Goal: Information Seeking & Learning: Compare options

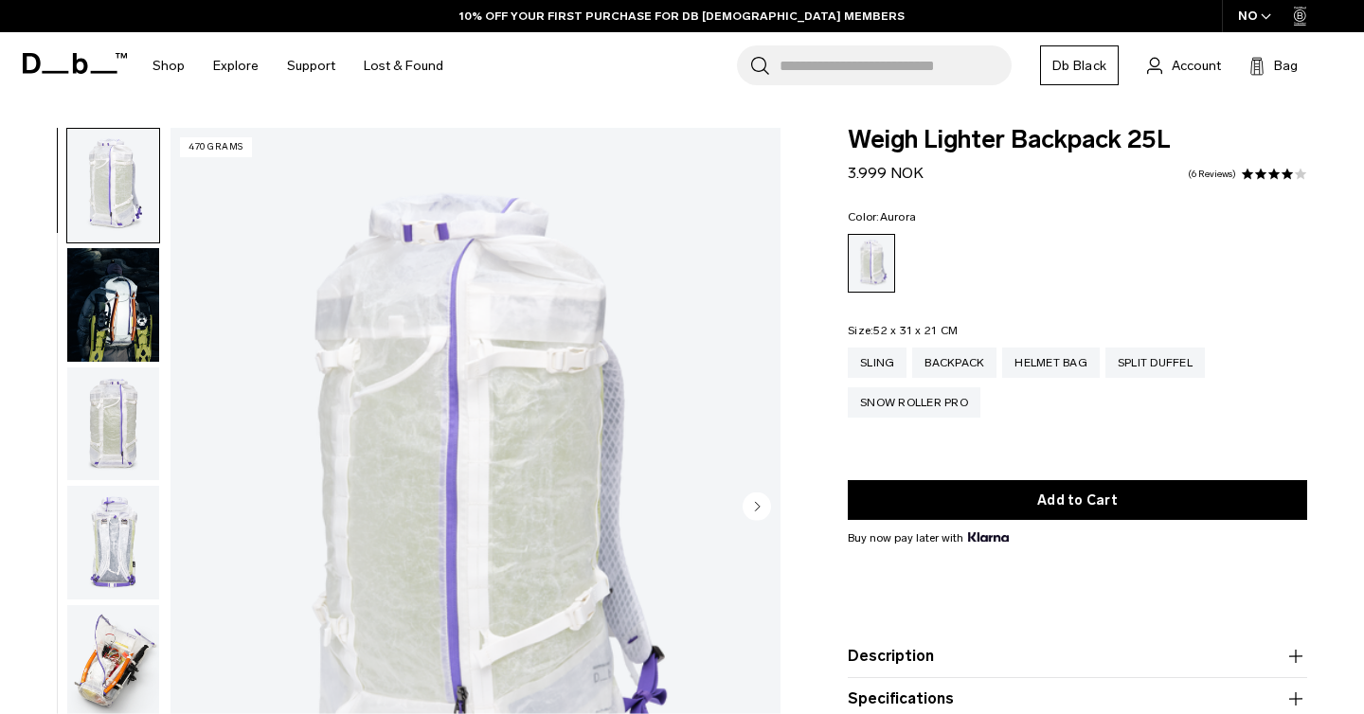
click at [1270, 19] on icon "button" at bounding box center [1266, 16] width 10 height 7
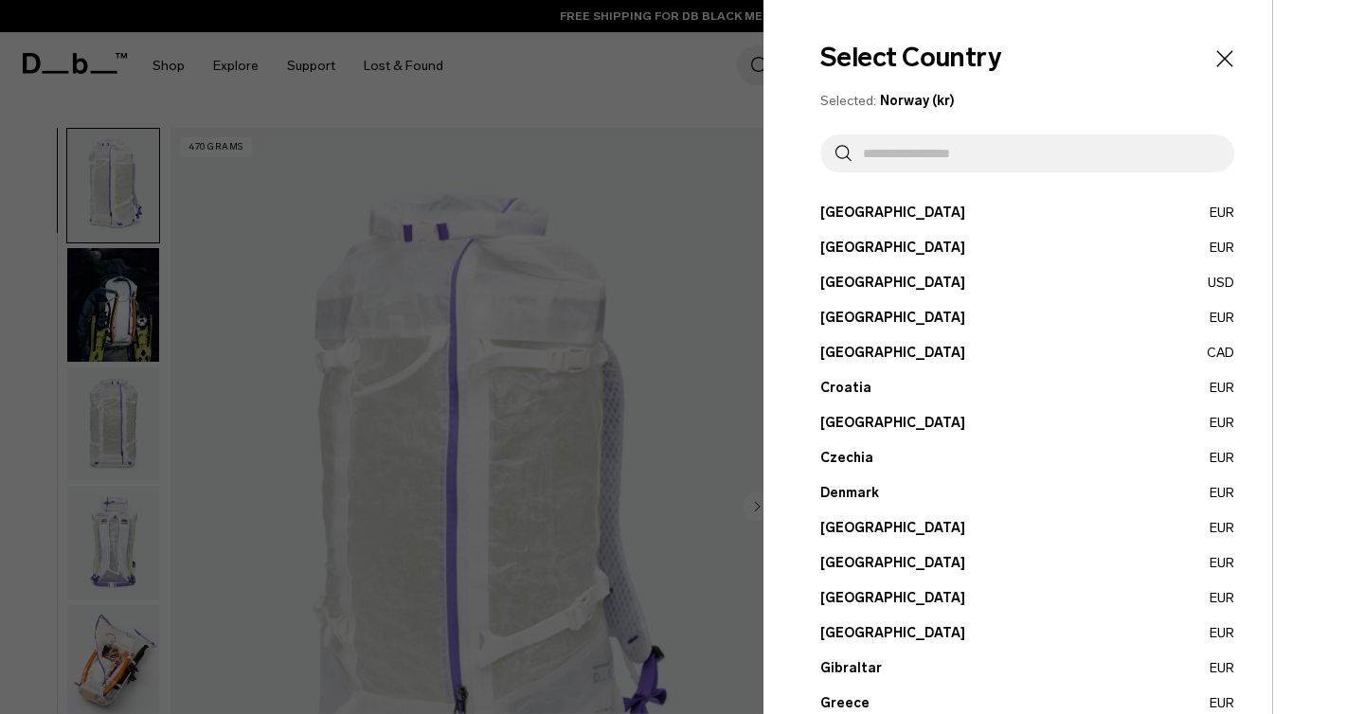
scroll to position [50, 0]
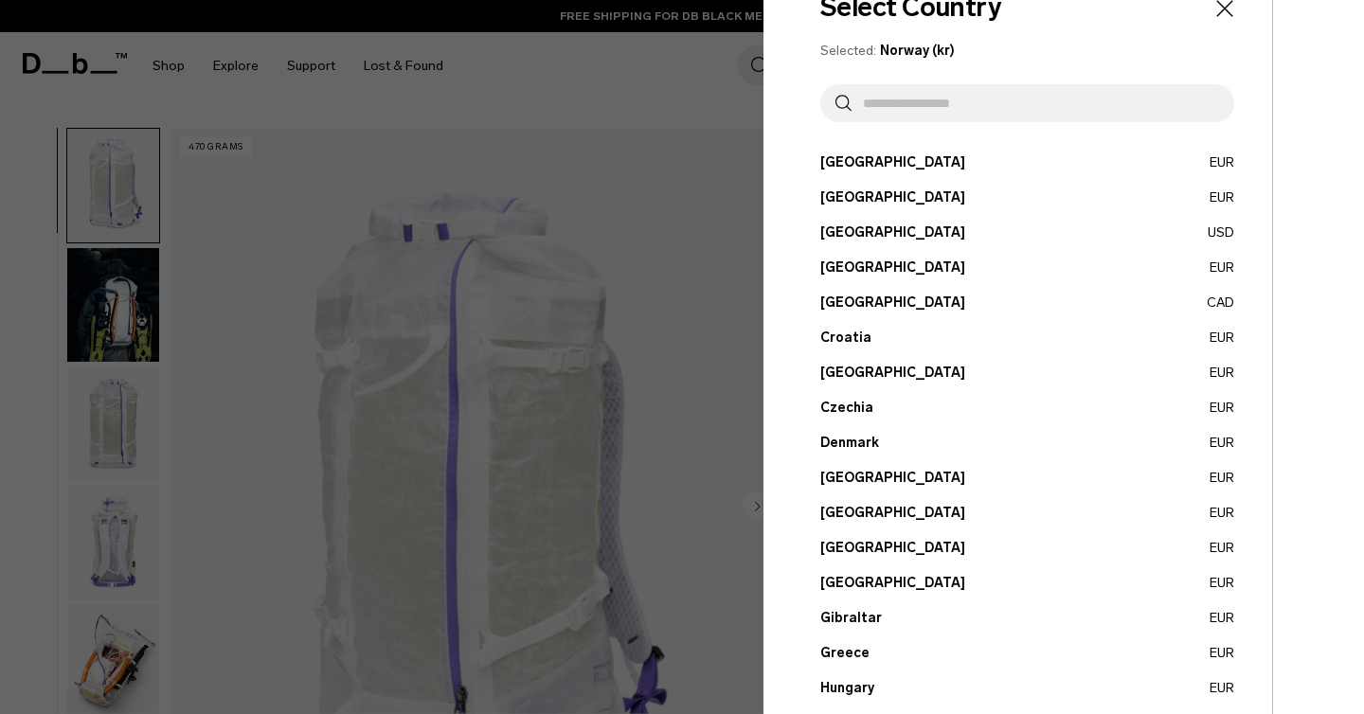
click at [841, 653] on button "[GEOGRAPHIC_DATA] EUR" at bounding box center [1027, 653] width 414 height 20
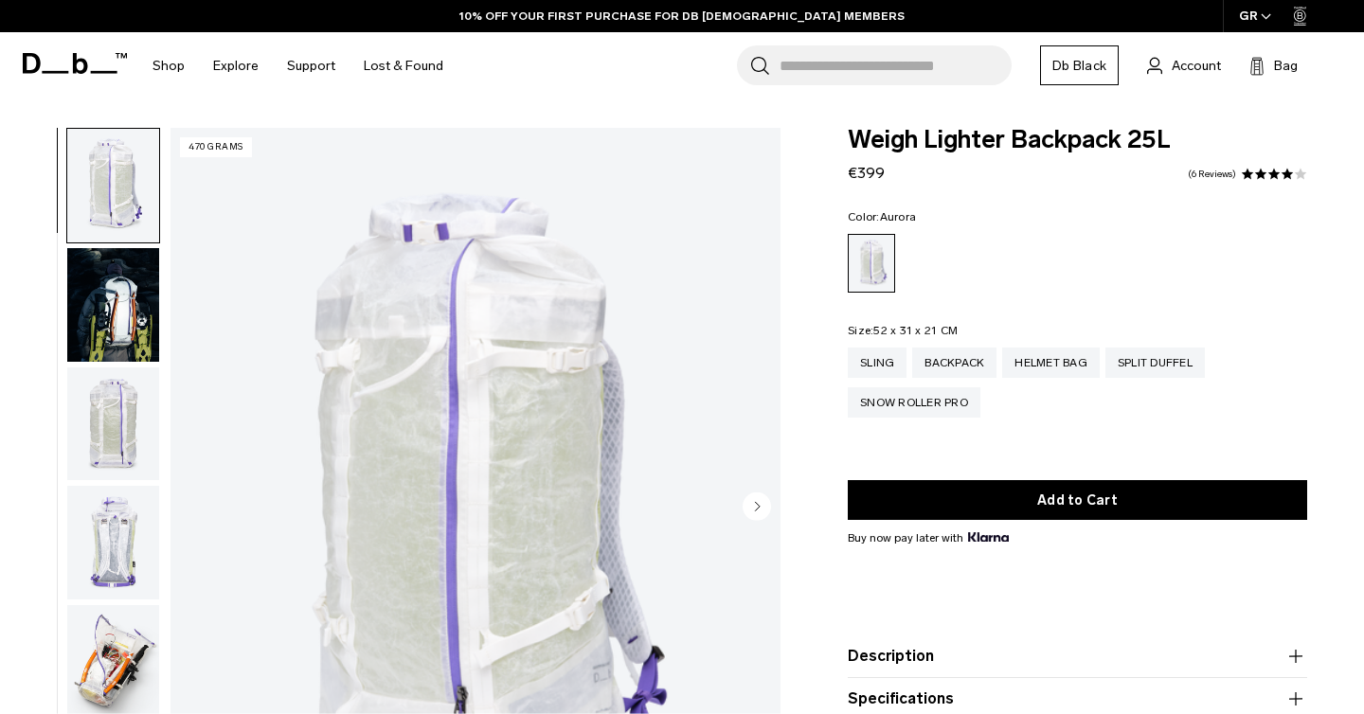
click at [1254, 17] on div "GR" at bounding box center [1255, 16] width 65 height 32
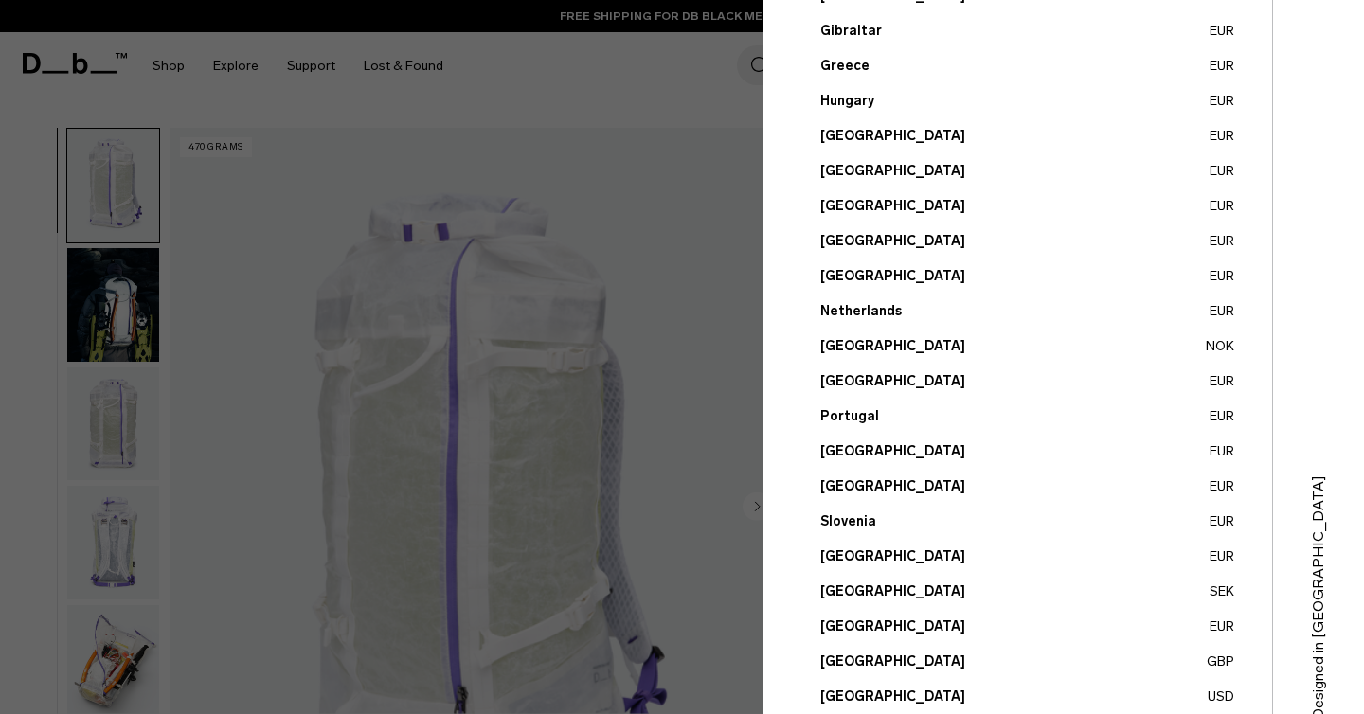
scroll to position [683, 0]
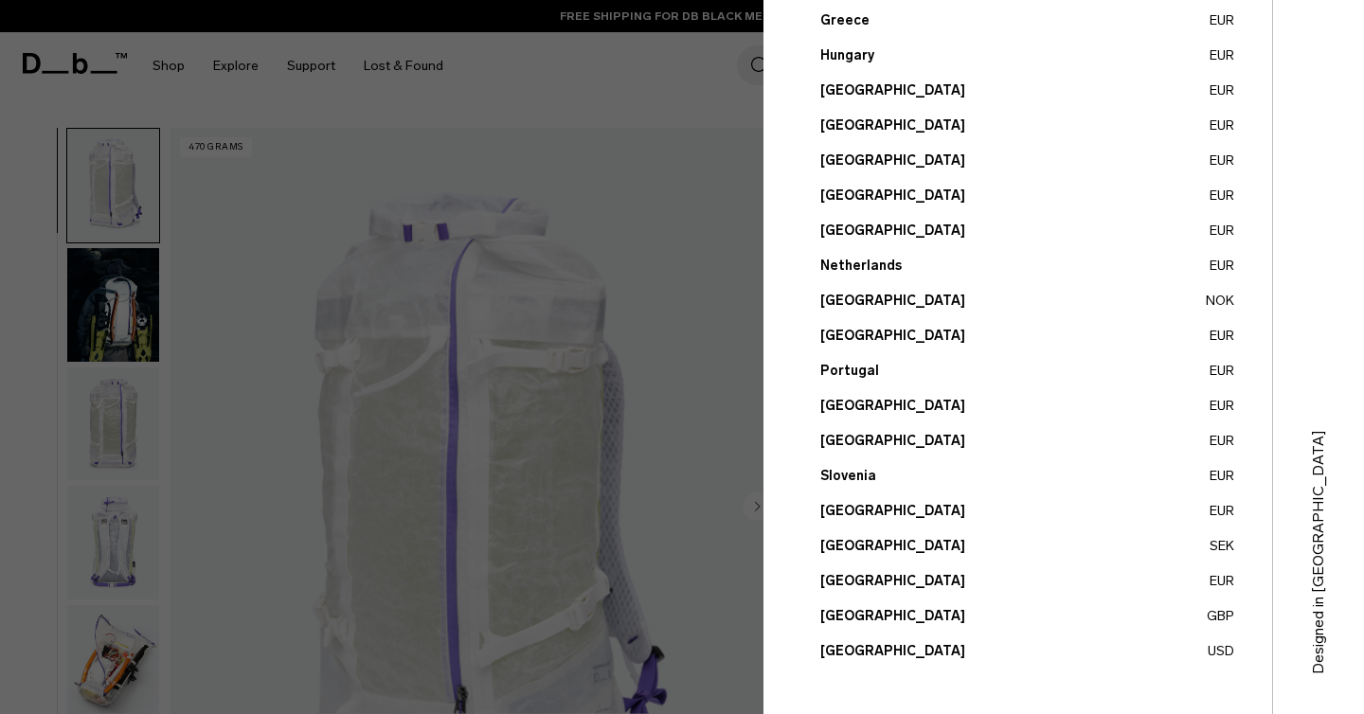
click at [856, 654] on button "United States USD" at bounding box center [1027, 651] width 414 height 20
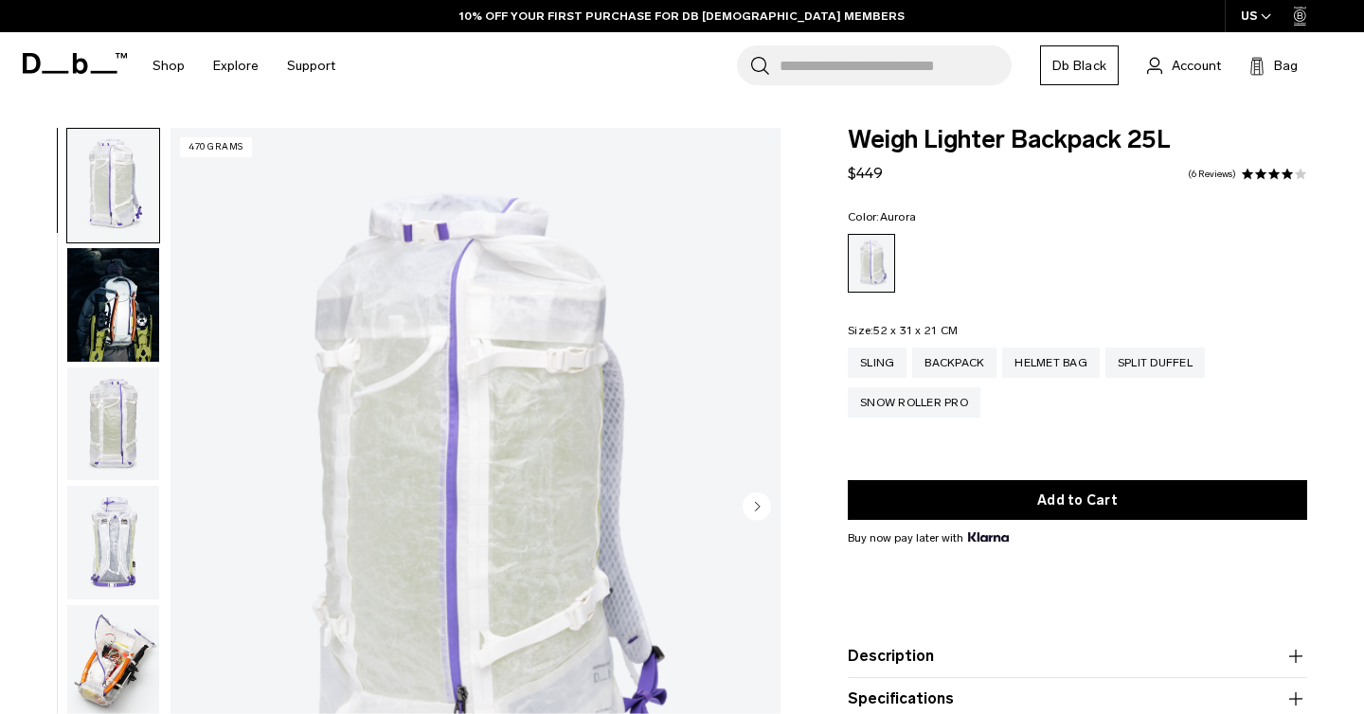
click at [1270, 17] on icon "button" at bounding box center [1266, 16] width 10 height 7
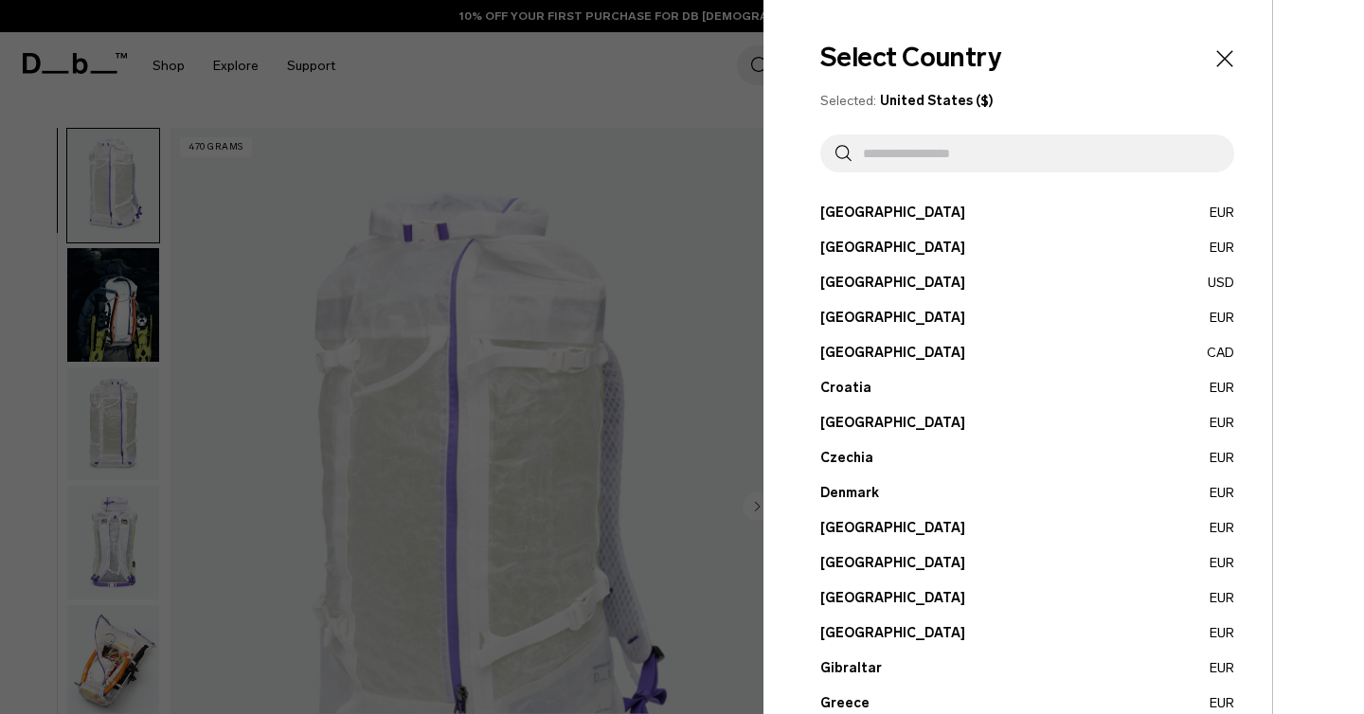
click at [839, 698] on button "Greece EUR" at bounding box center [1027, 703] width 414 height 20
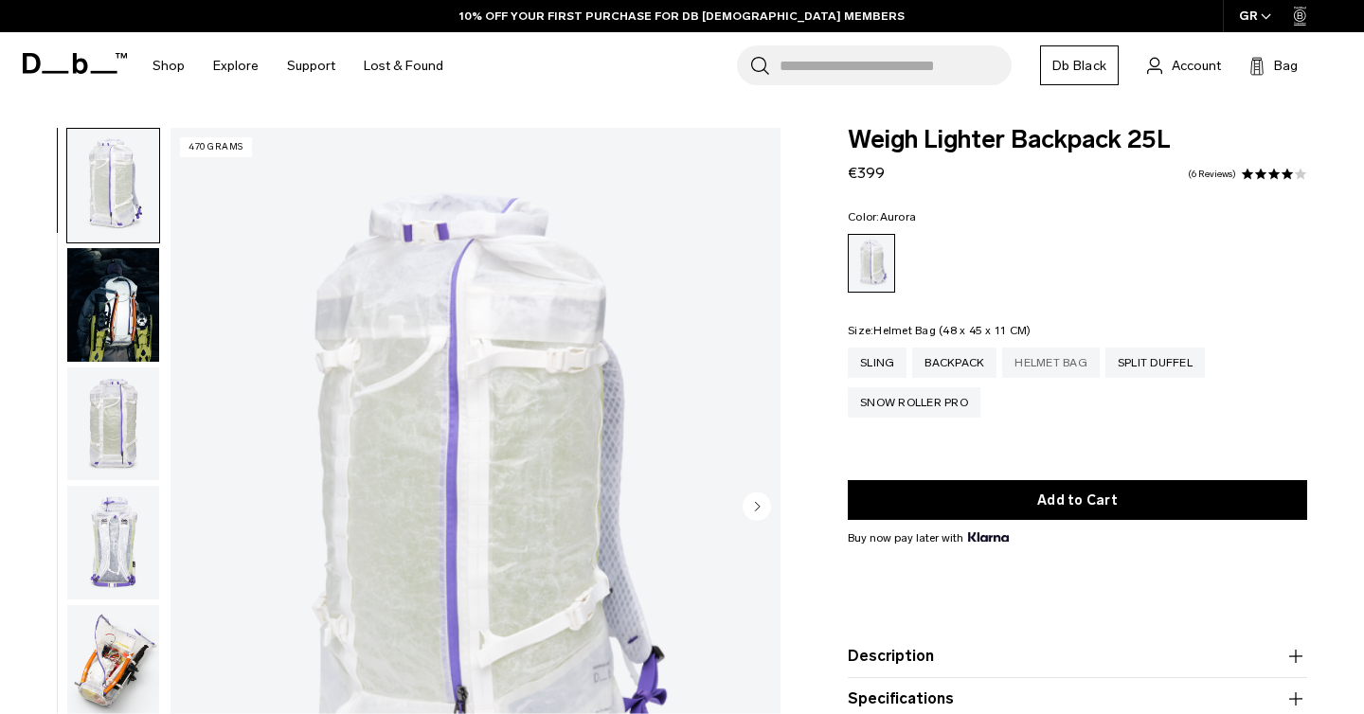
click at [1040, 366] on div "Helmet Bag" at bounding box center [1051, 363] width 98 height 30
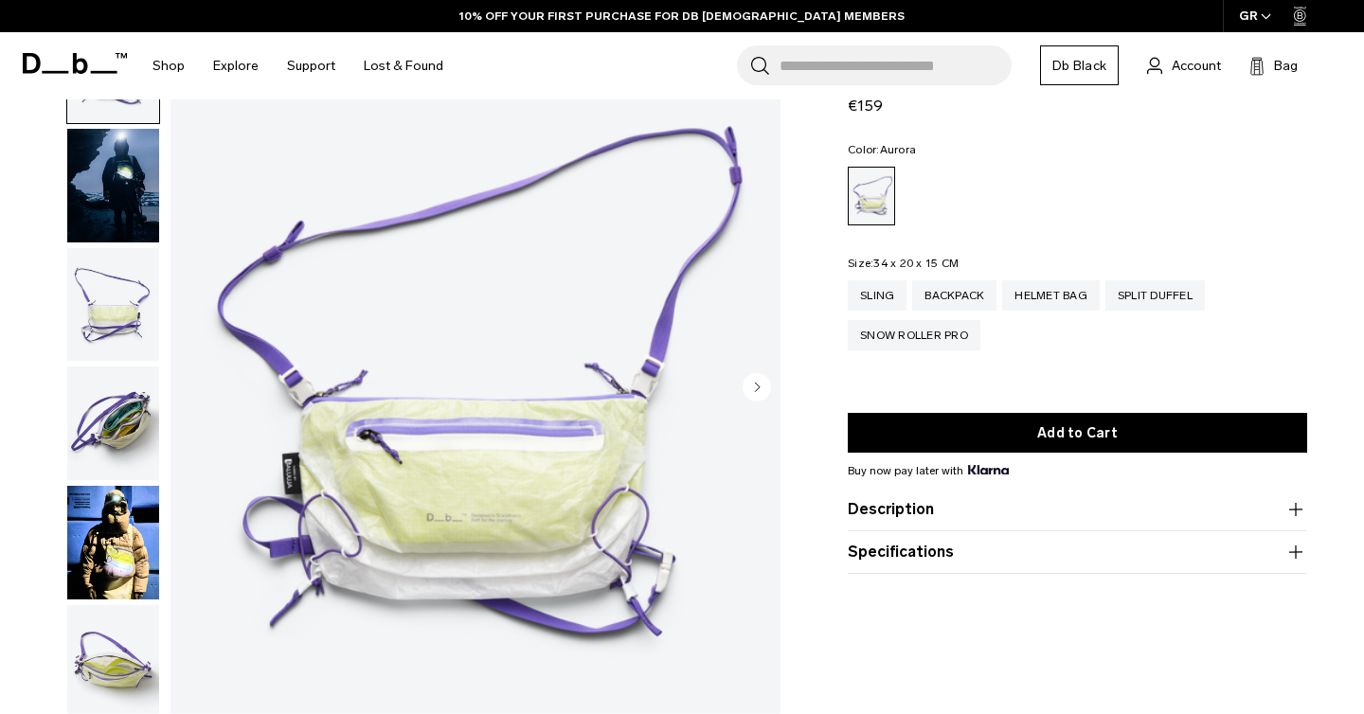
scroll to position [155, 0]
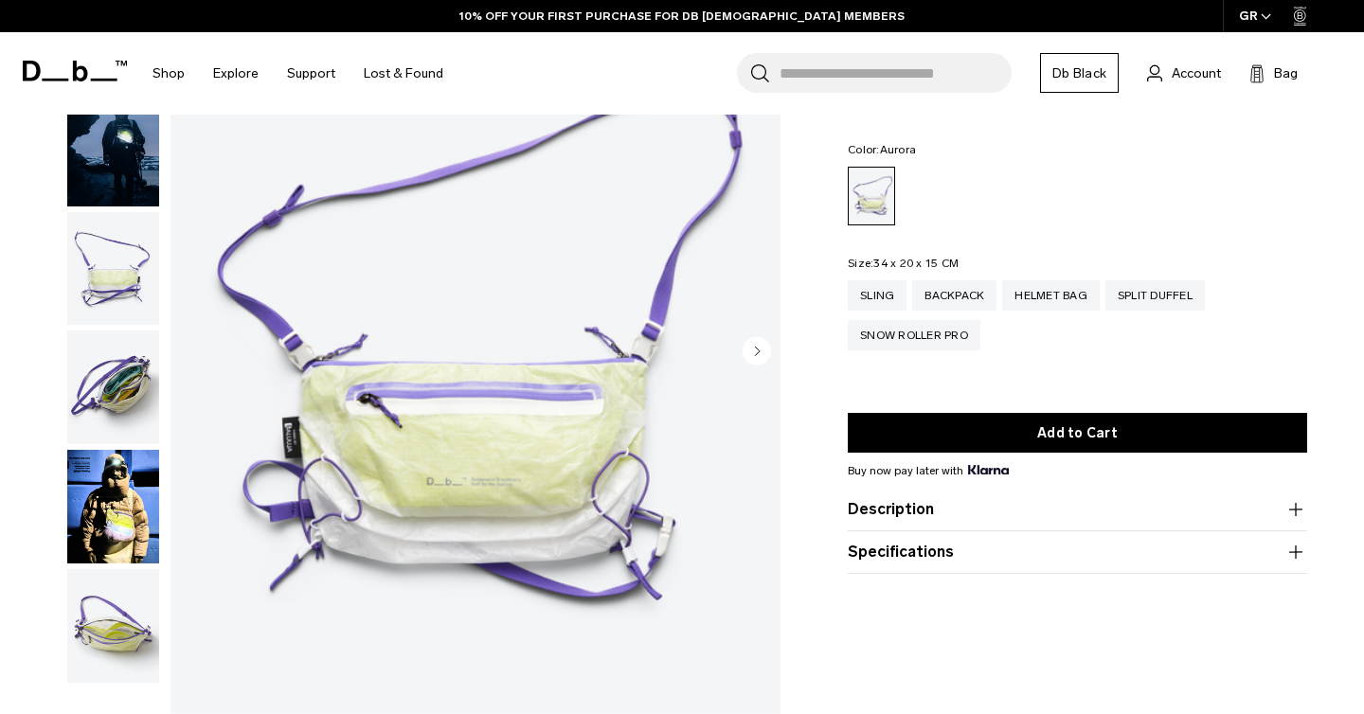
click at [114, 627] on img "button" at bounding box center [113, 626] width 92 height 114
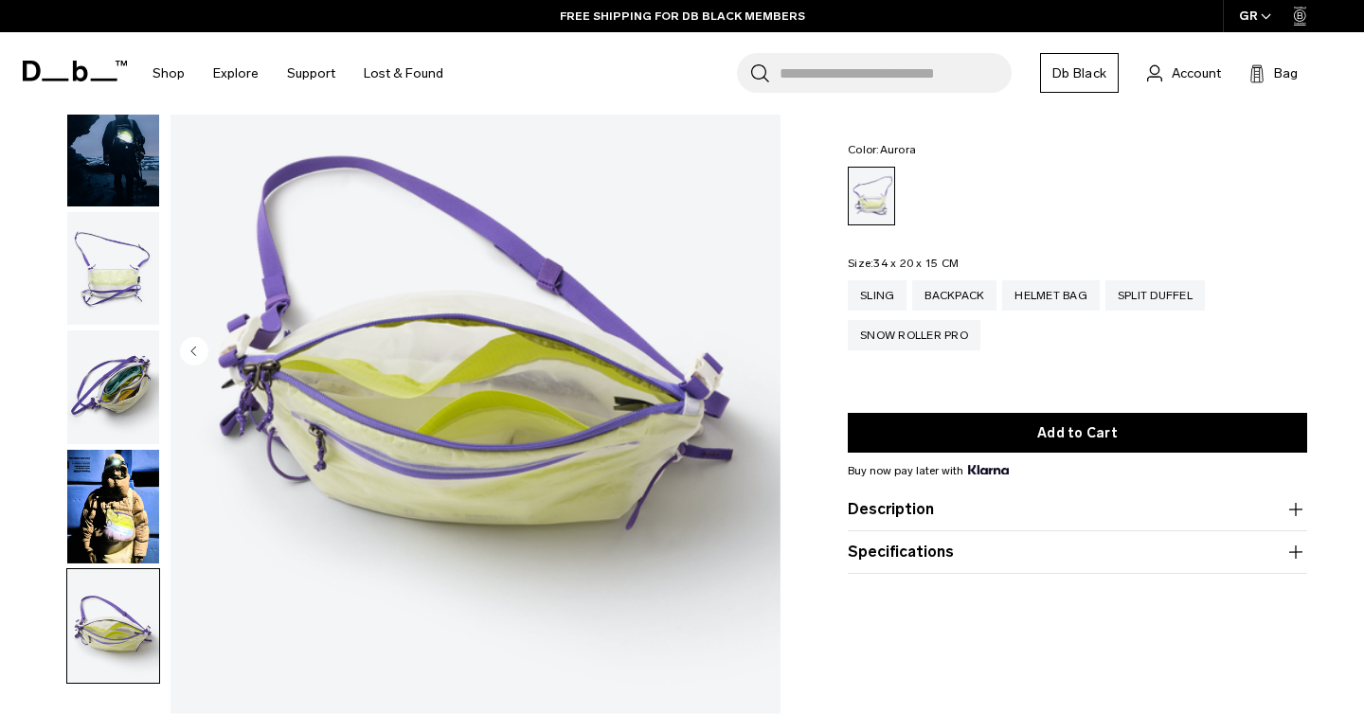
click at [121, 506] on img "button" at bounding box center [113, 507] width 92 height 114
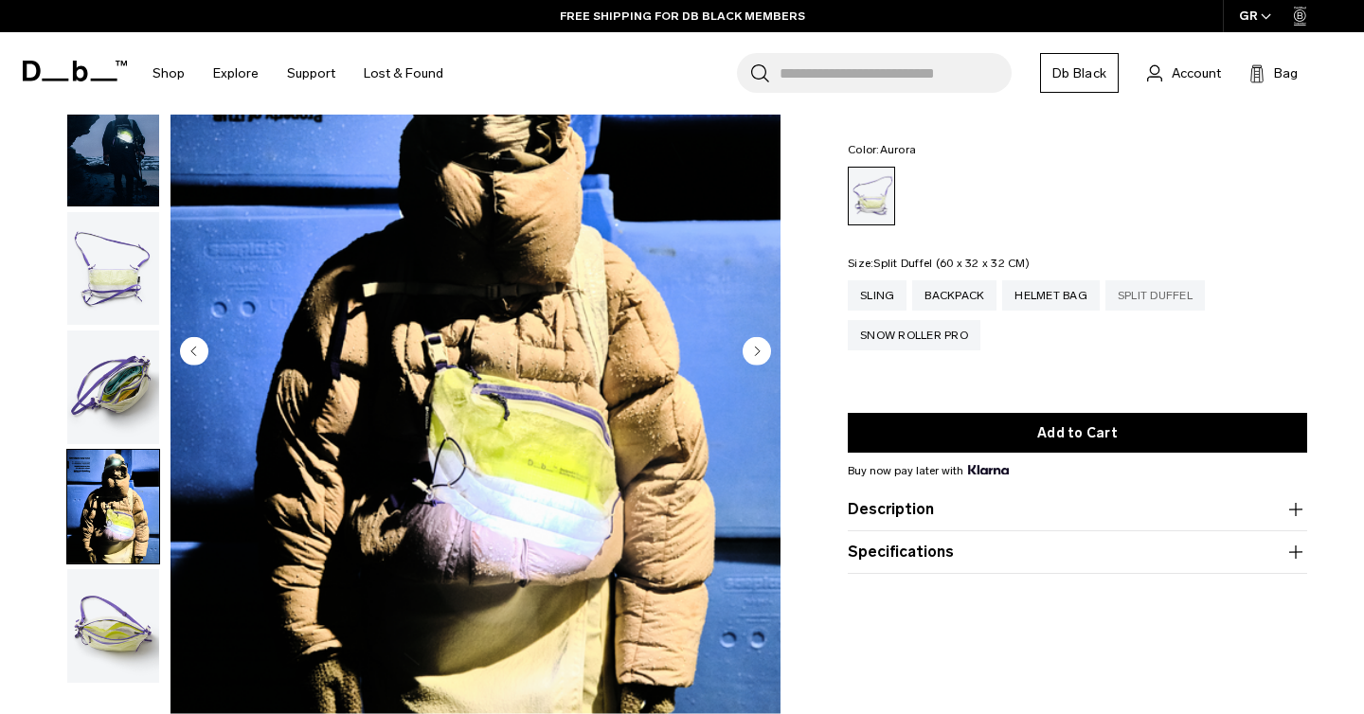
click at [1178, 283] on div "Split Duffel" at bounding box center [1155, 295] width 99 height 30
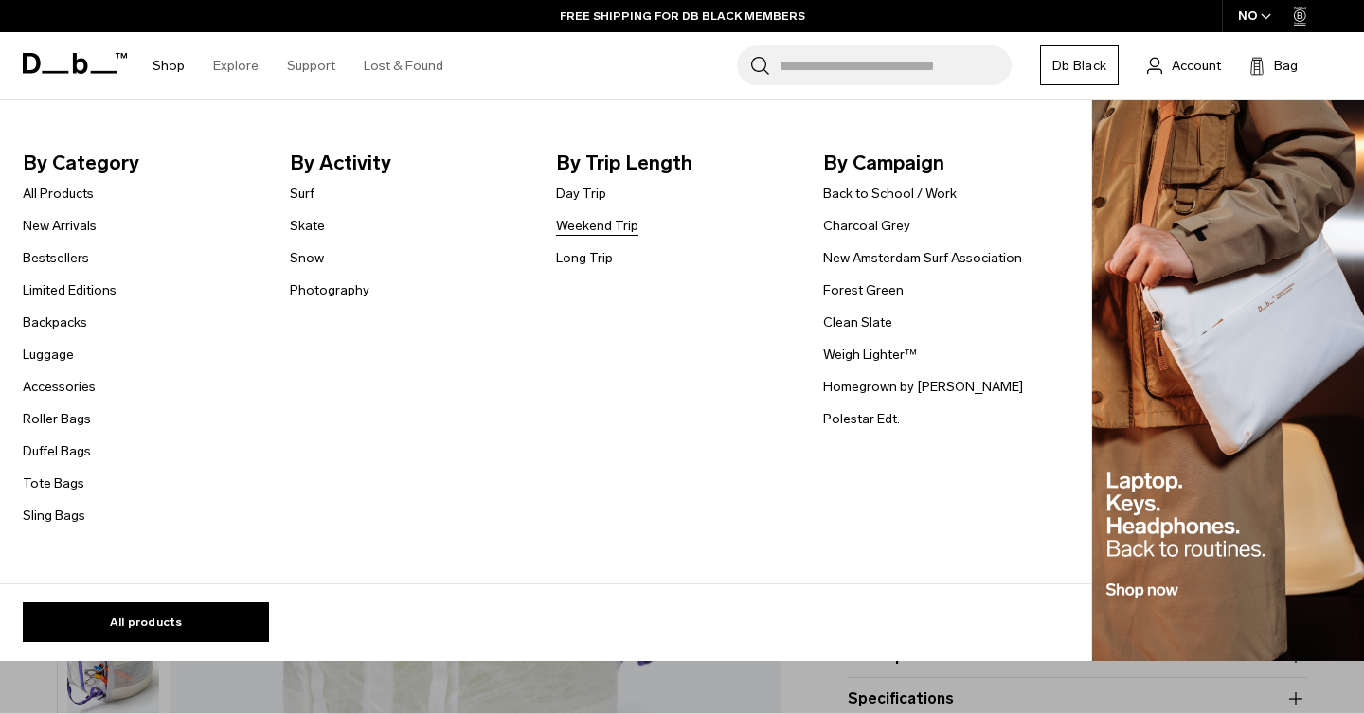
click at [572, 225] on link "Weekend Trip" at bounding box center [597, 226] width 82 height 20
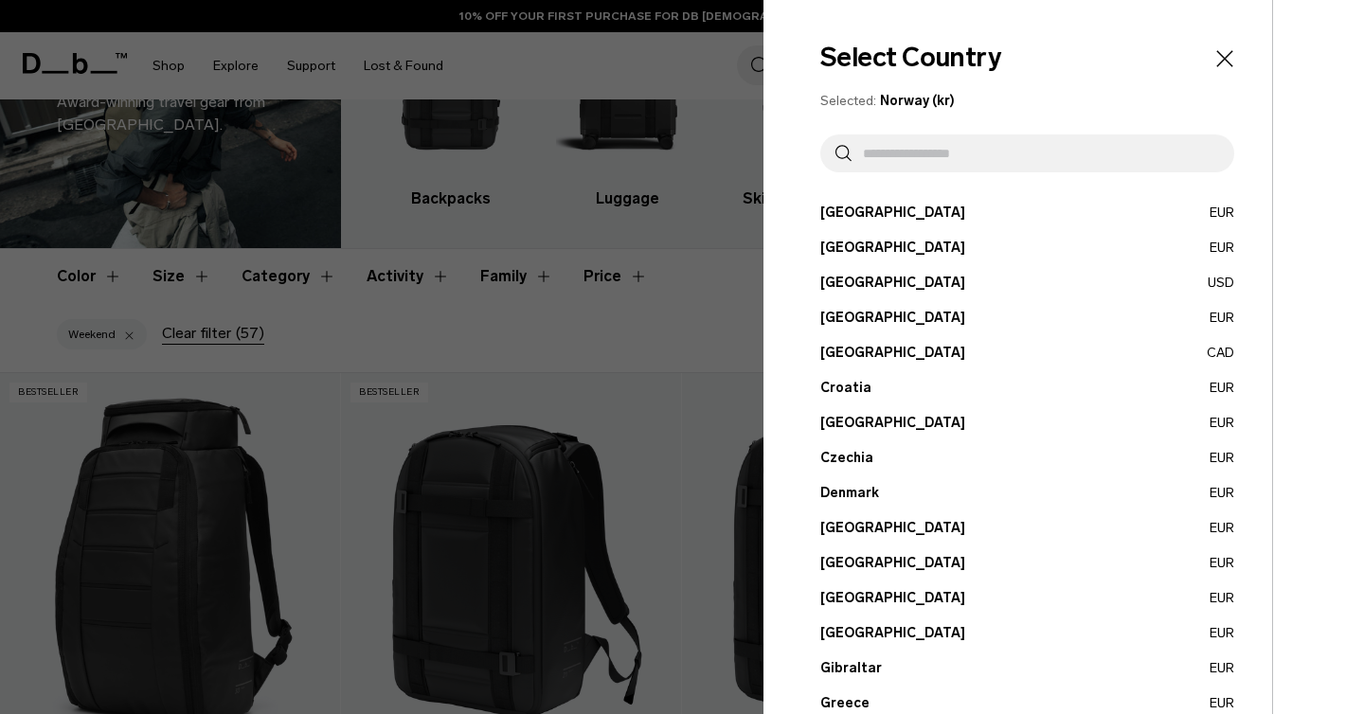
click at [848, 707] on button "Greece EUR" at bounding box center [1027, 703] width 414 height 20
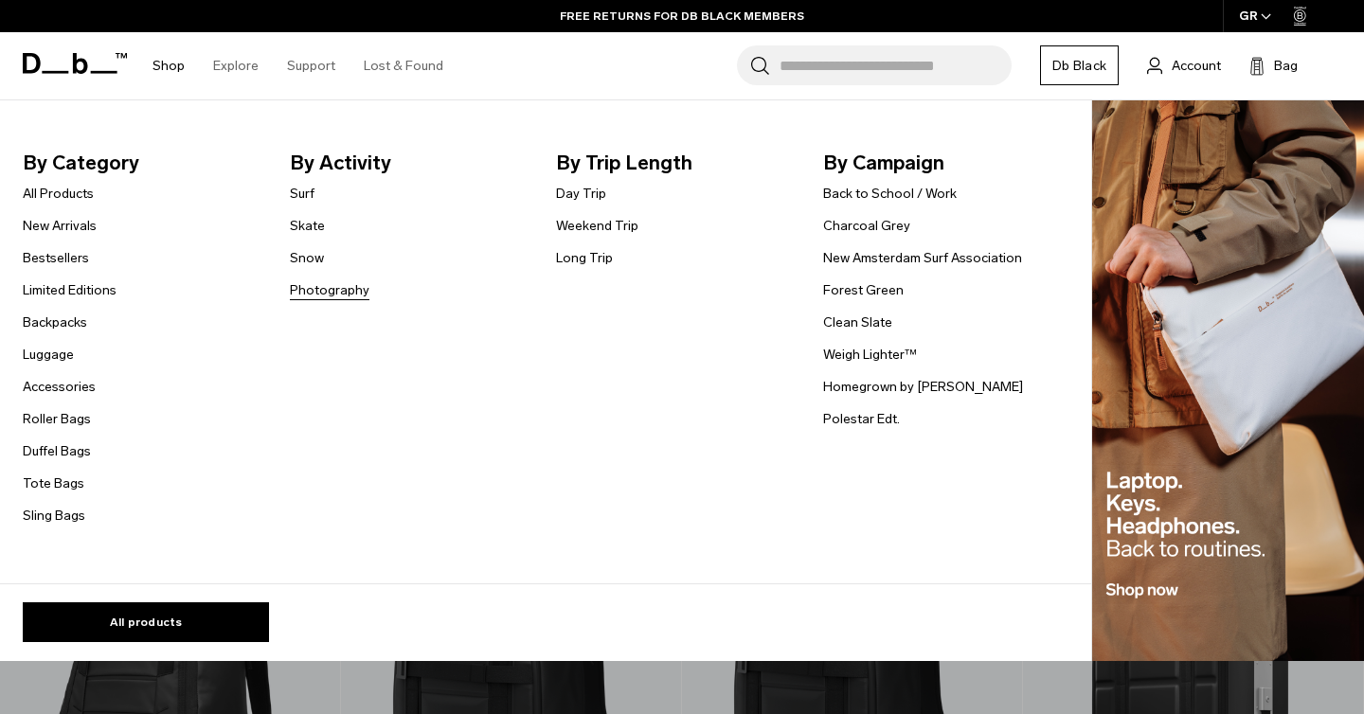
click at [347, 293] on link "Photography" at bounding box center [330, 290] width 80 height 20
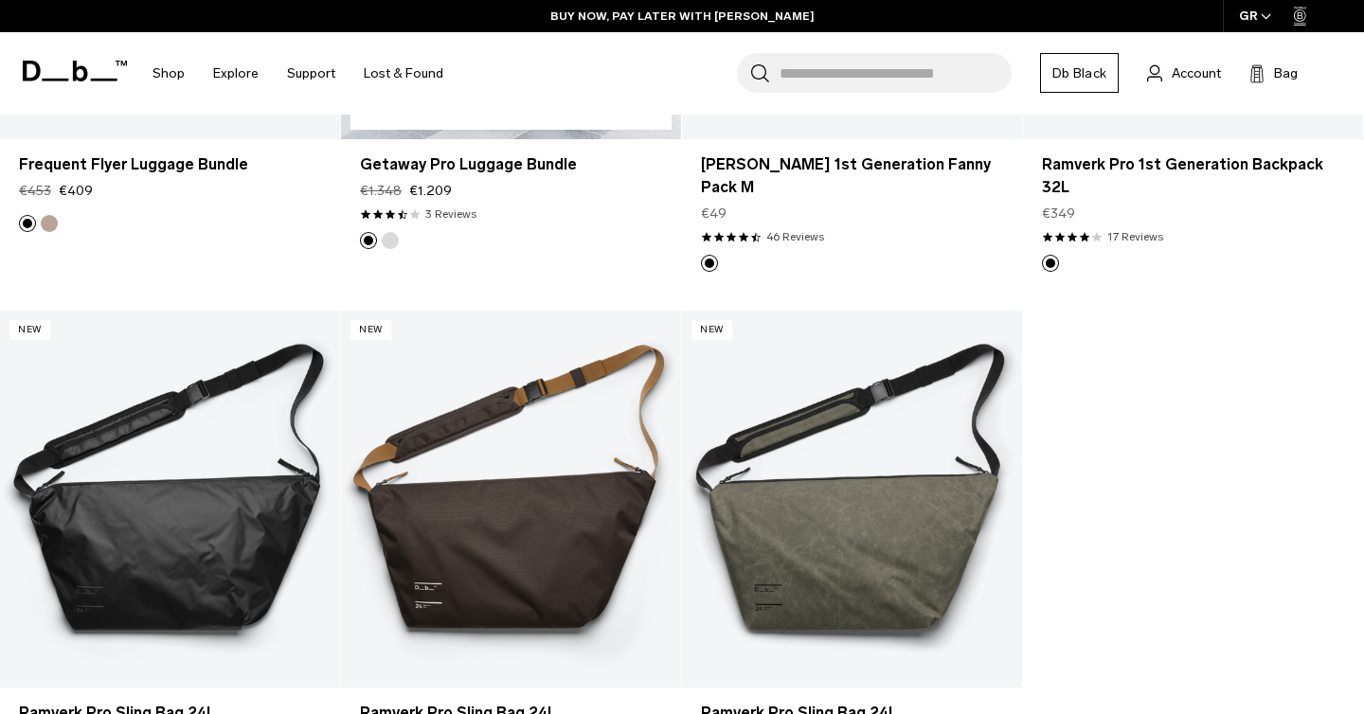
scroll to position [3344, 0]
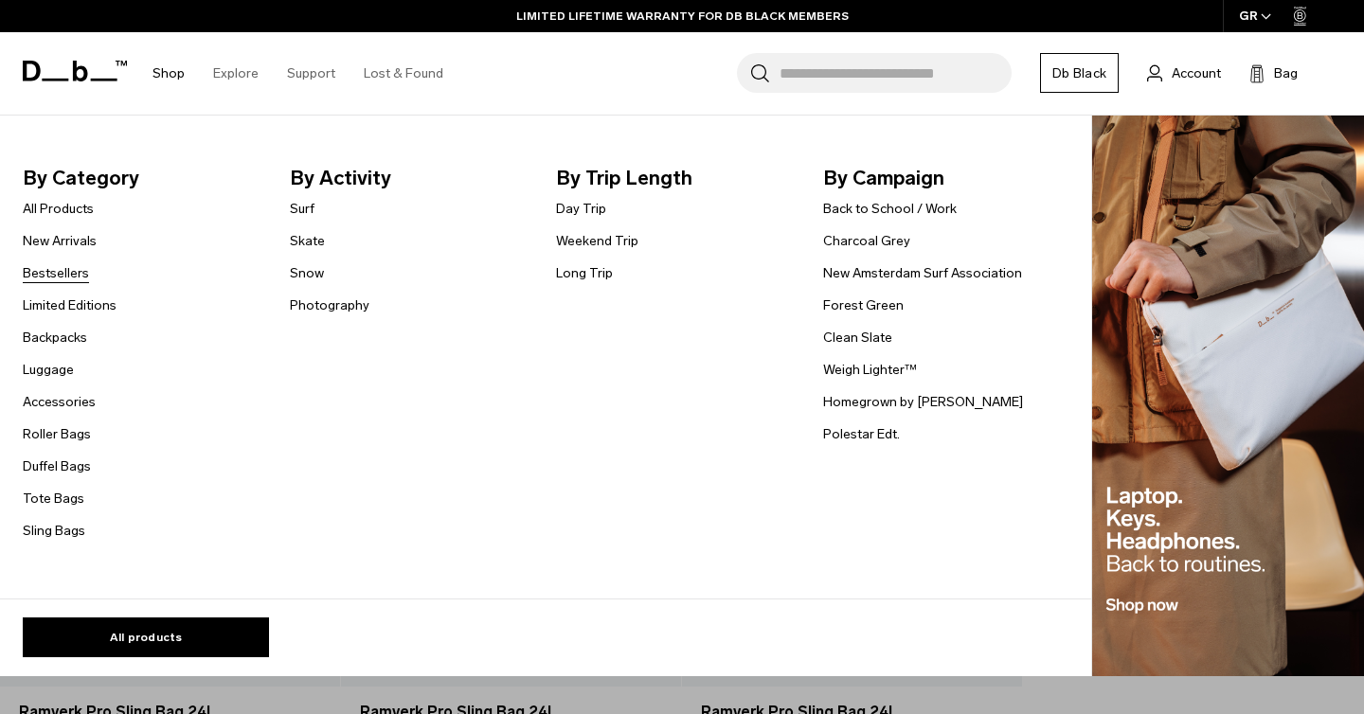
click at [69, 278] on link "Bestsellers" at bounding box center [56, 273] width 66 height 20
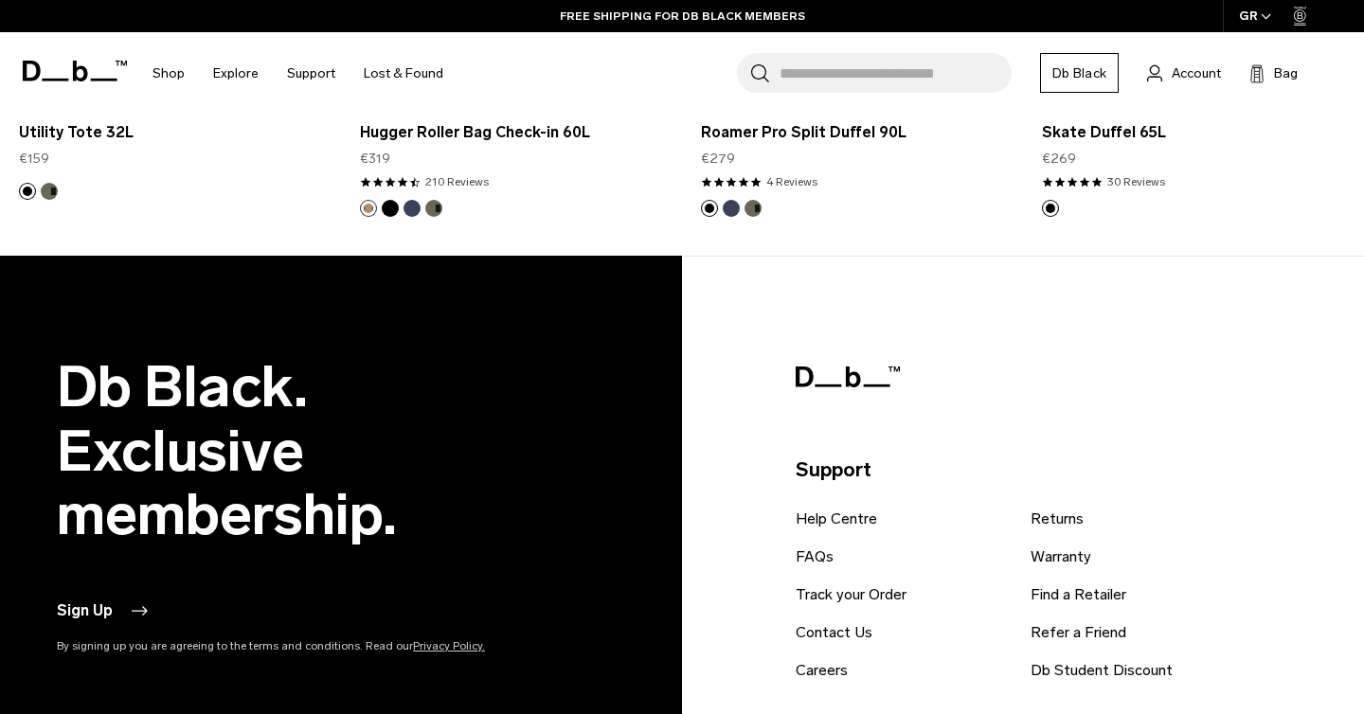
scroll to position [4642, 0]
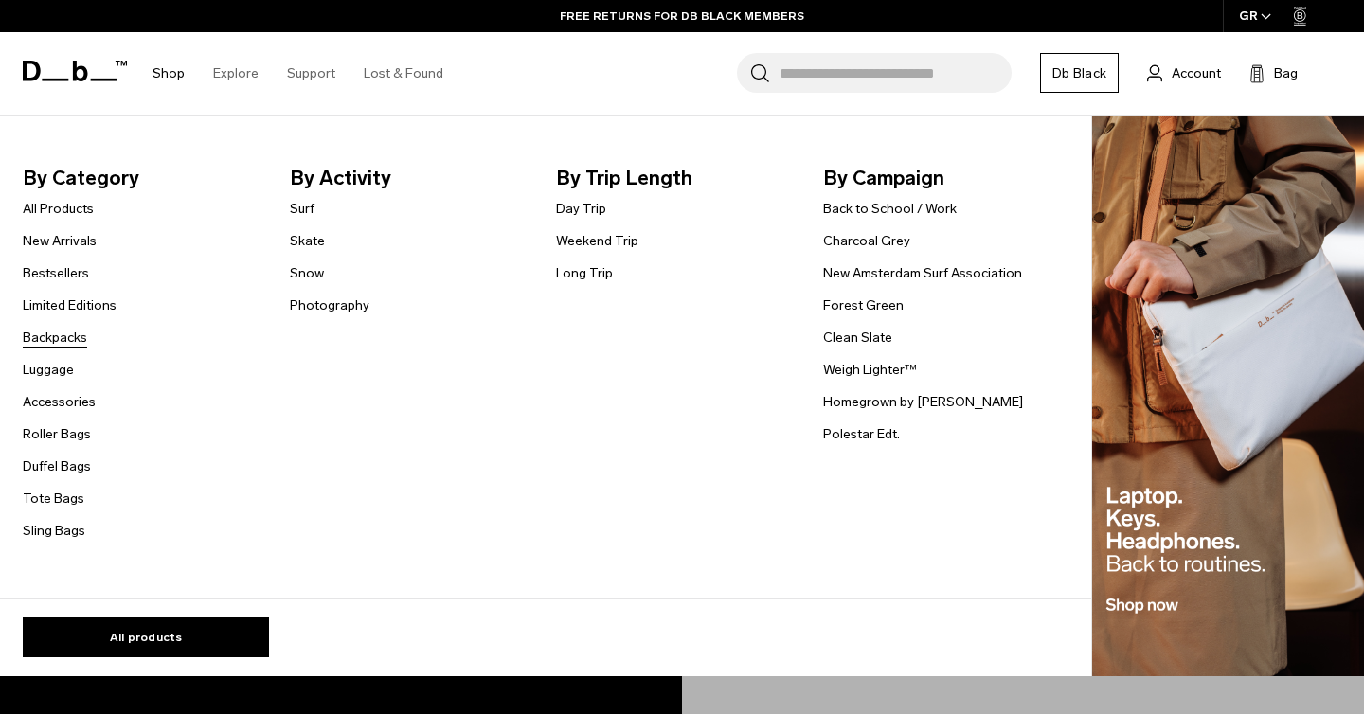
click at [65, 337] on link "Backpacks" at bounding box center [55, 338] width 64 height 20
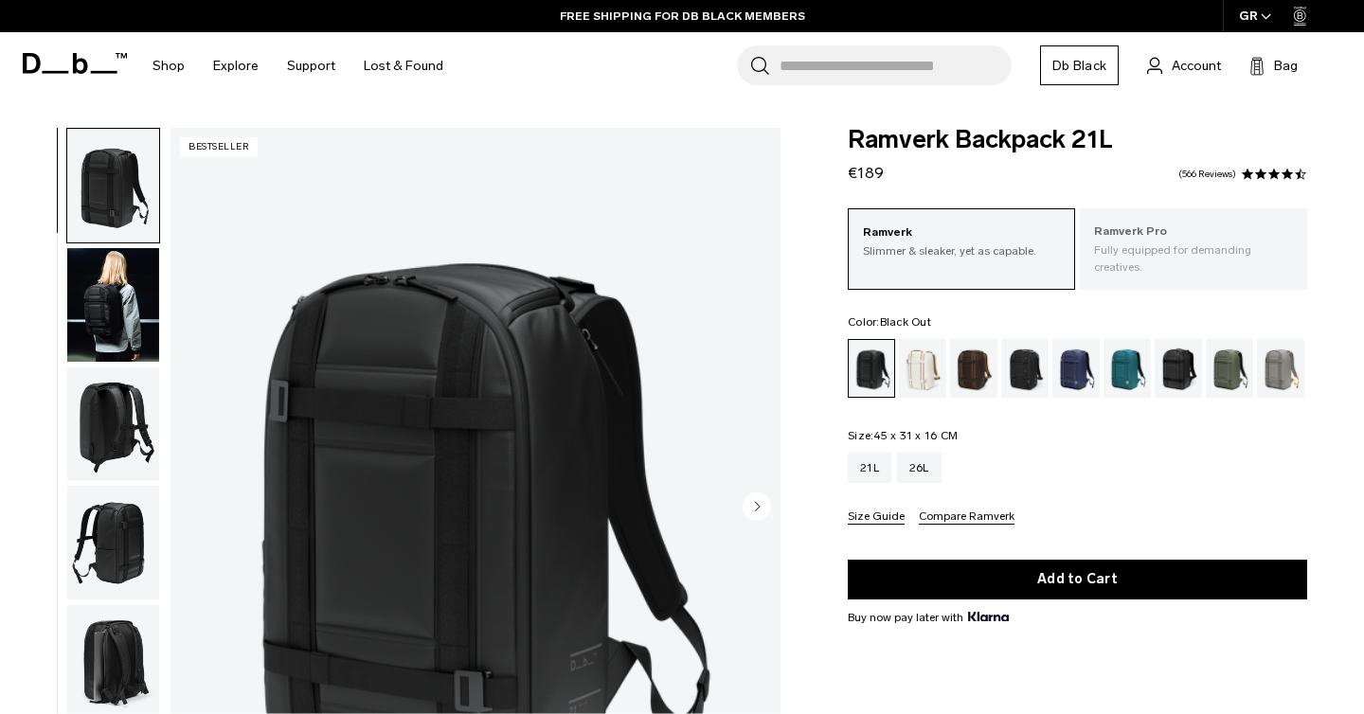
click at [1165, 256] on p "Fully equipped for demanding creatives." at bounding box center [1193, 259] width 199 height 34
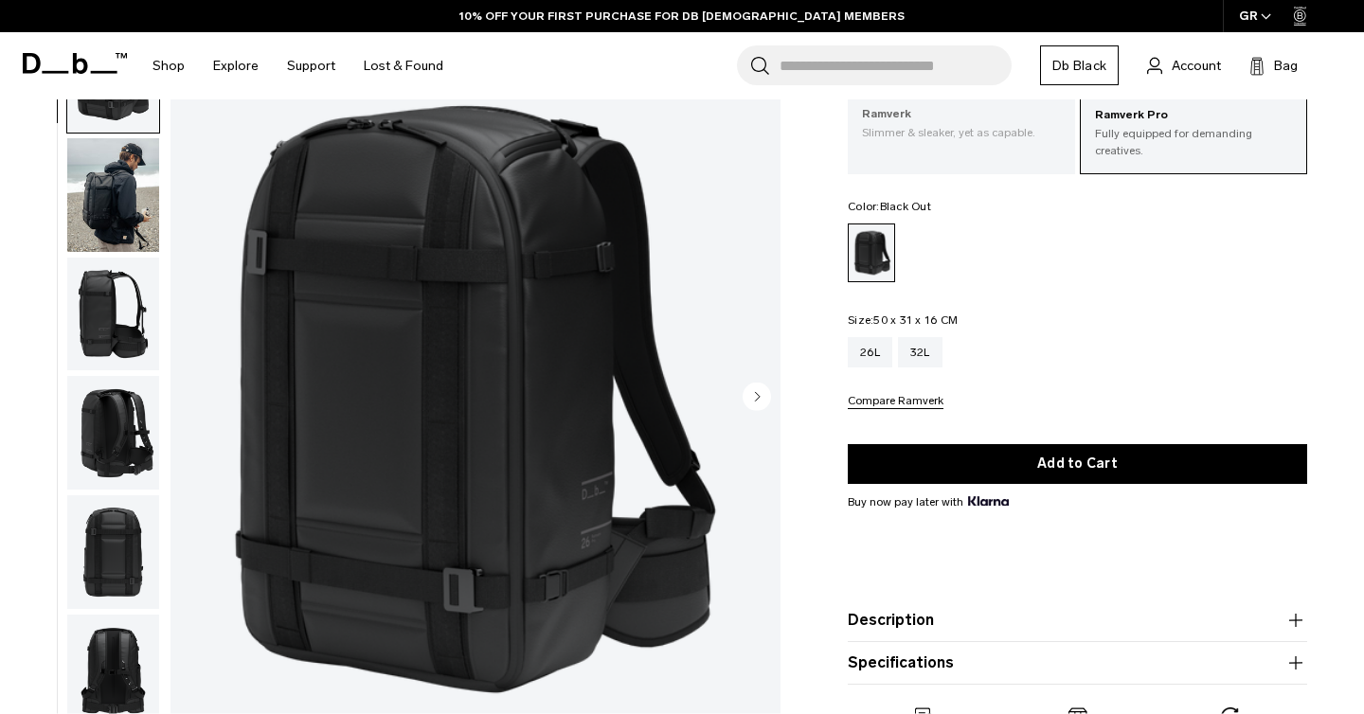
click at [959, 119] on p "Ramverk" at bounding box center [961, 114] width 199 height 19
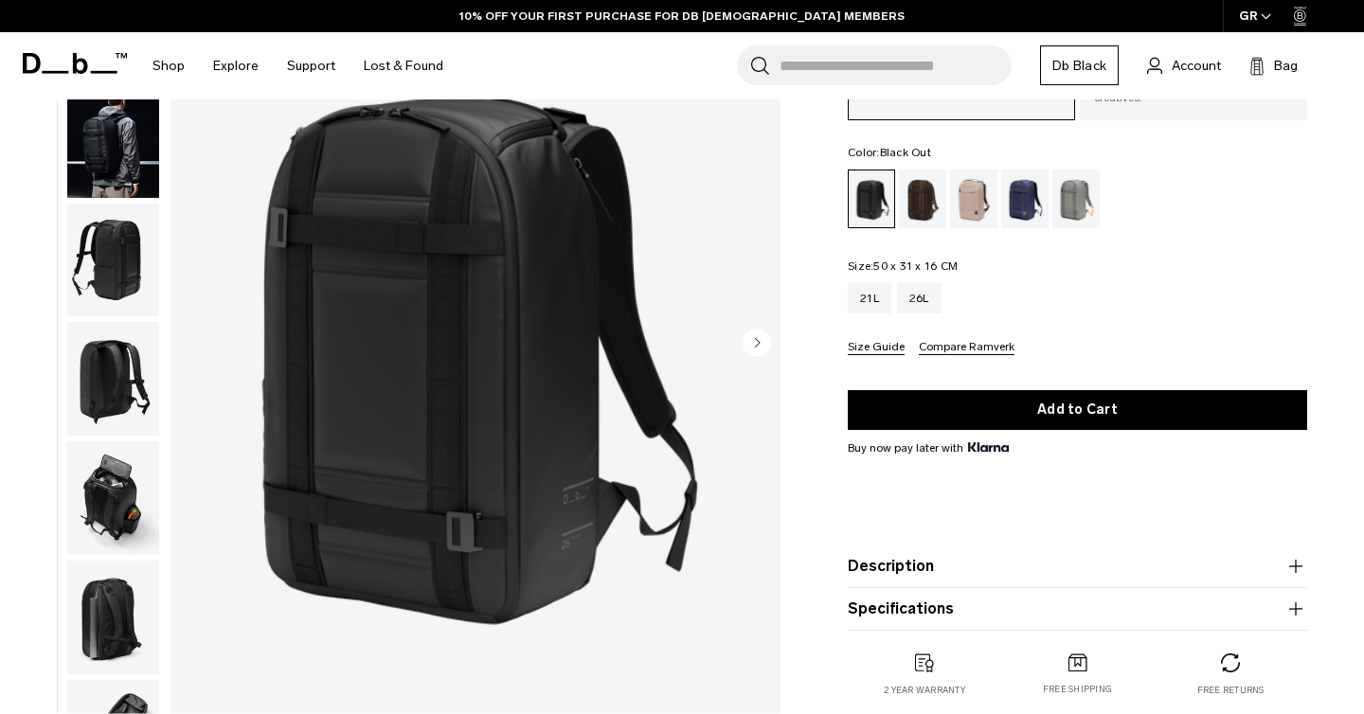
scroll to position [170, 0]
click at [127, 349] on img "button" at bounding box center [113, 379] width 92 height 114
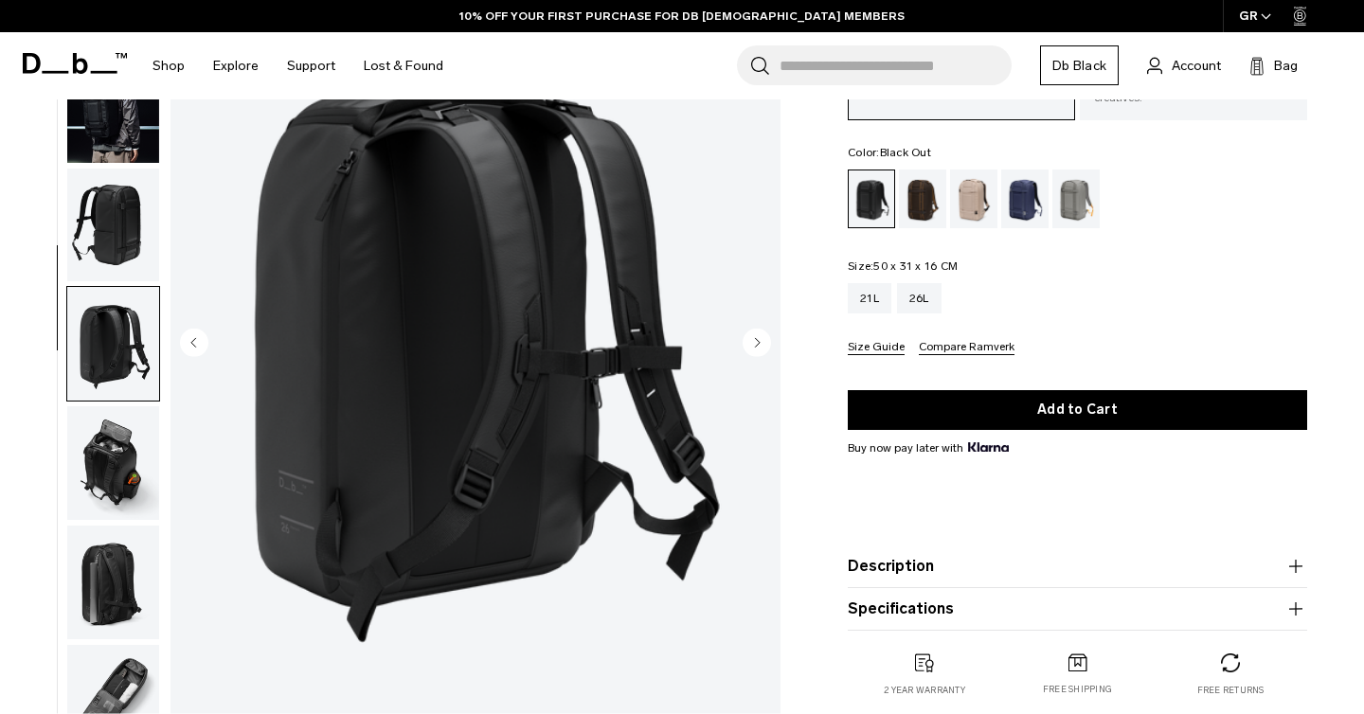
scroll to position [188, 0]
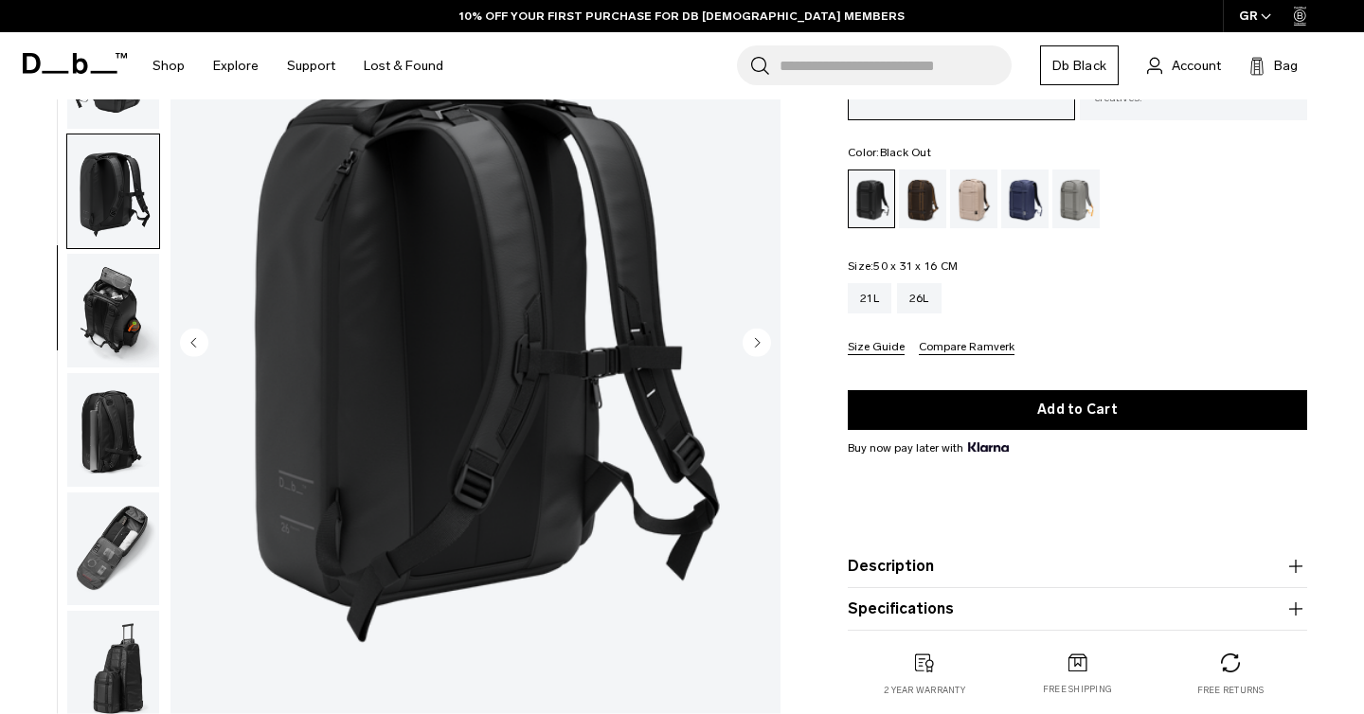
click at [117, 318] on img "button" at bounding box center [113, 311] width 92 height 114
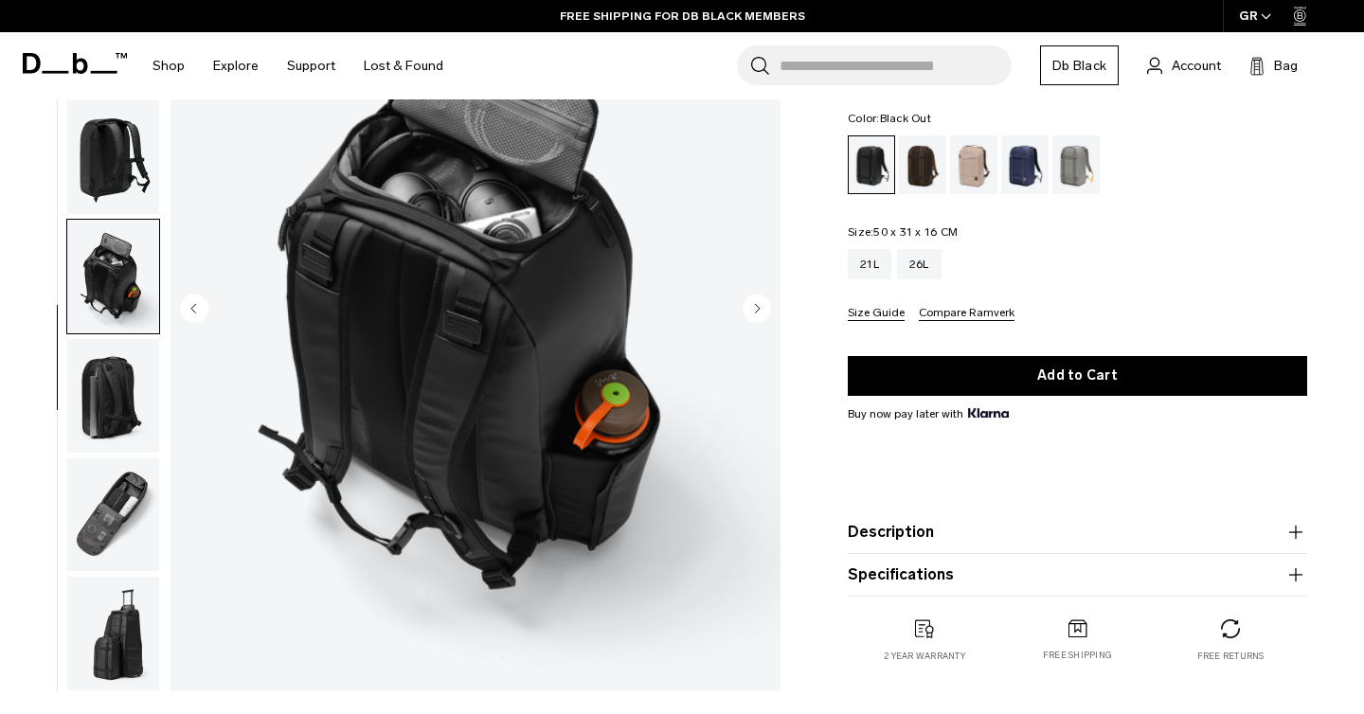
scroll to position [207, 0]
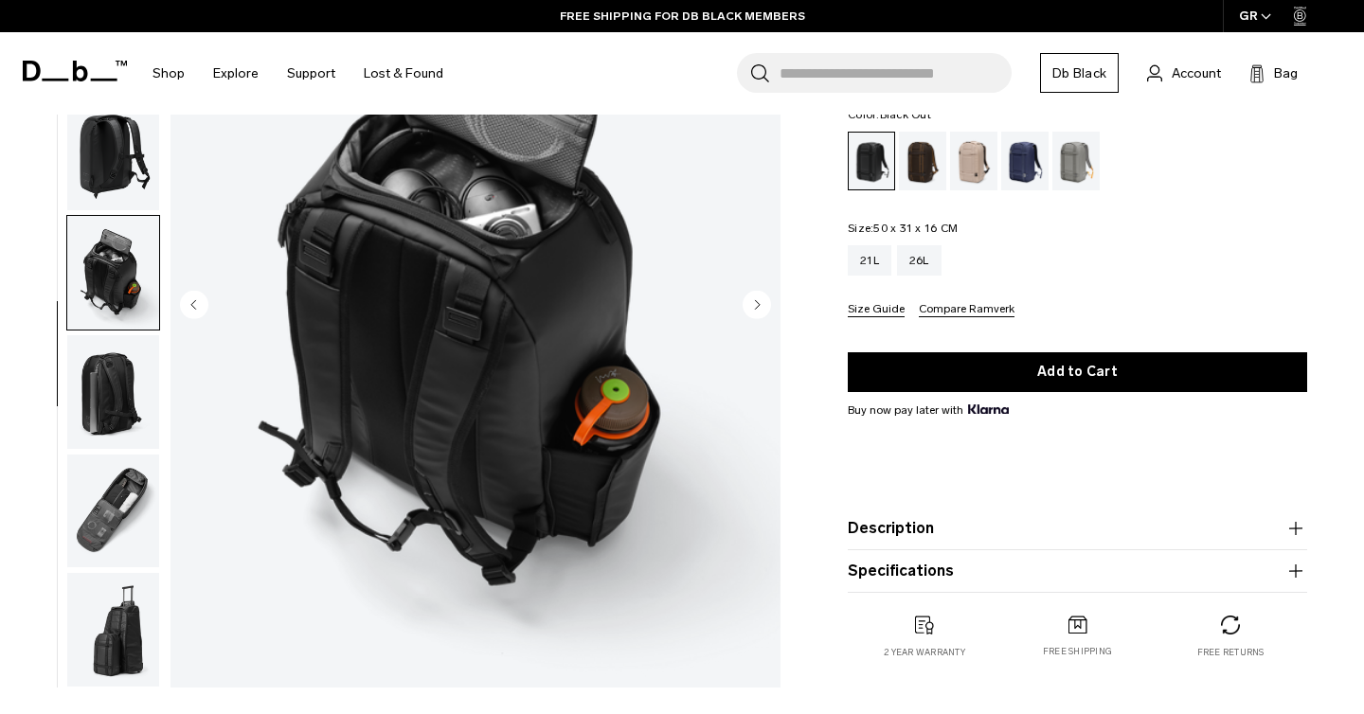
click at [99, 381] on img "button" at bounding box center [113, 392] width 92 height 114
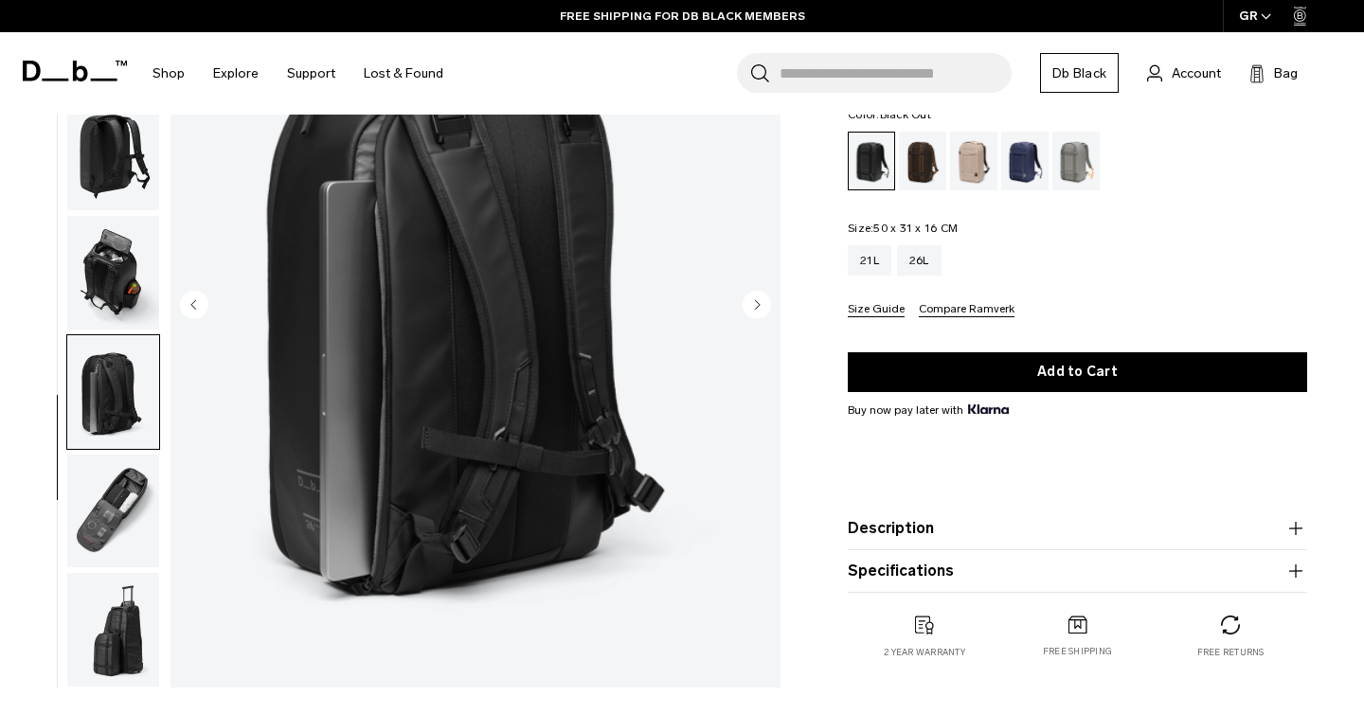
click at [120, 464] on img "button" at bounding box center [113, 511] width 92 height 114
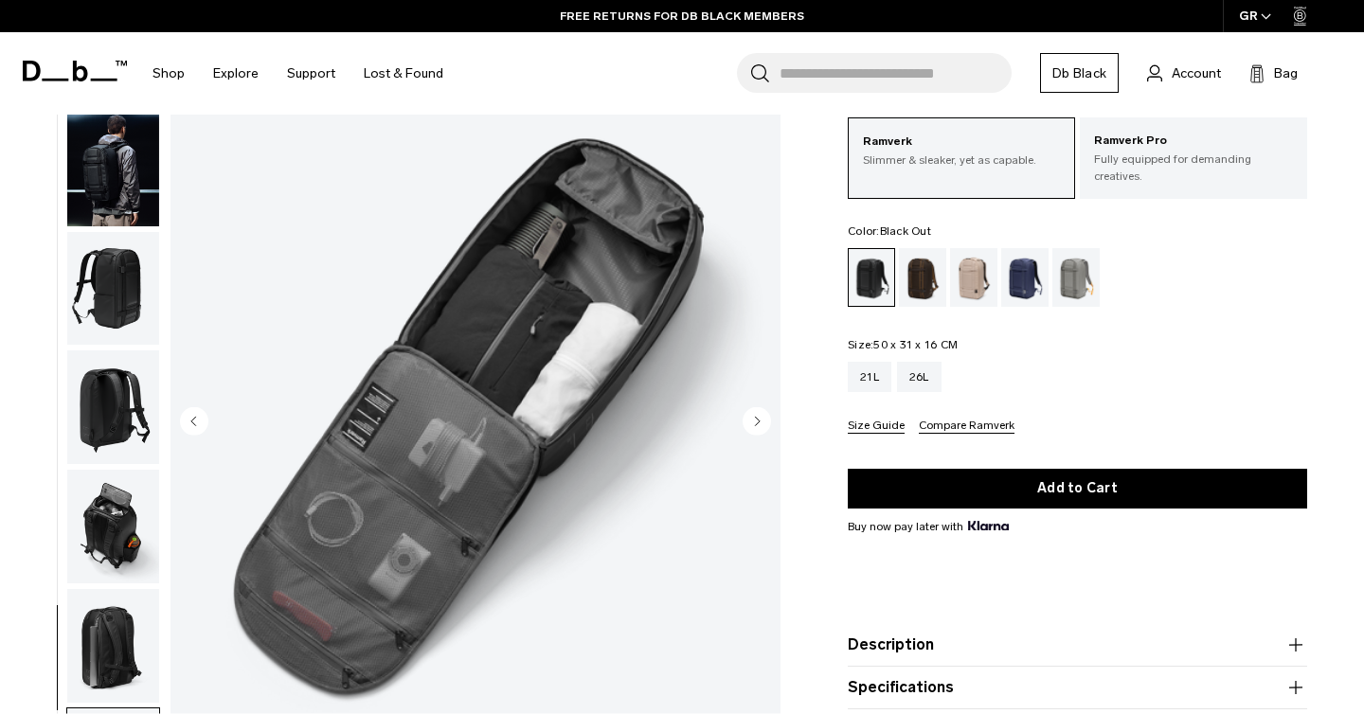
scroll to position [64, 0]
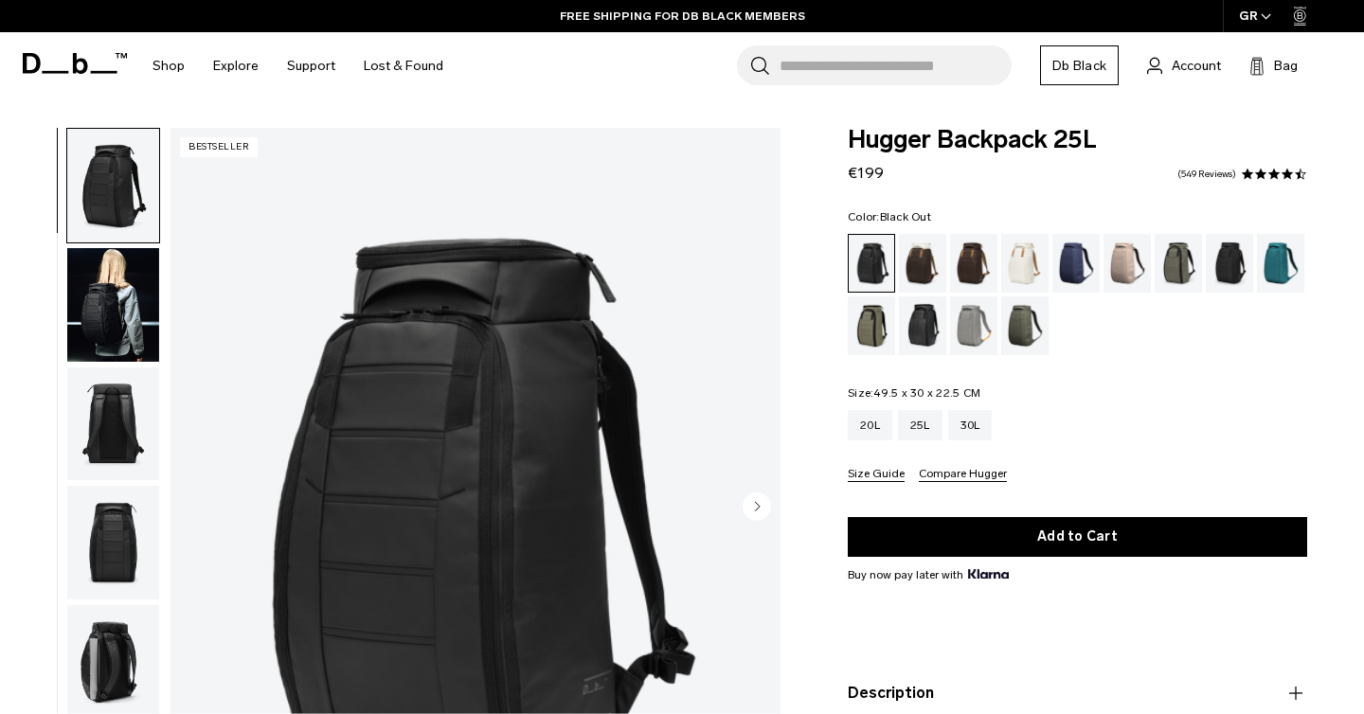
click at [101, 280] on img "button" at bounding box center [113, 305] width 92 height 114
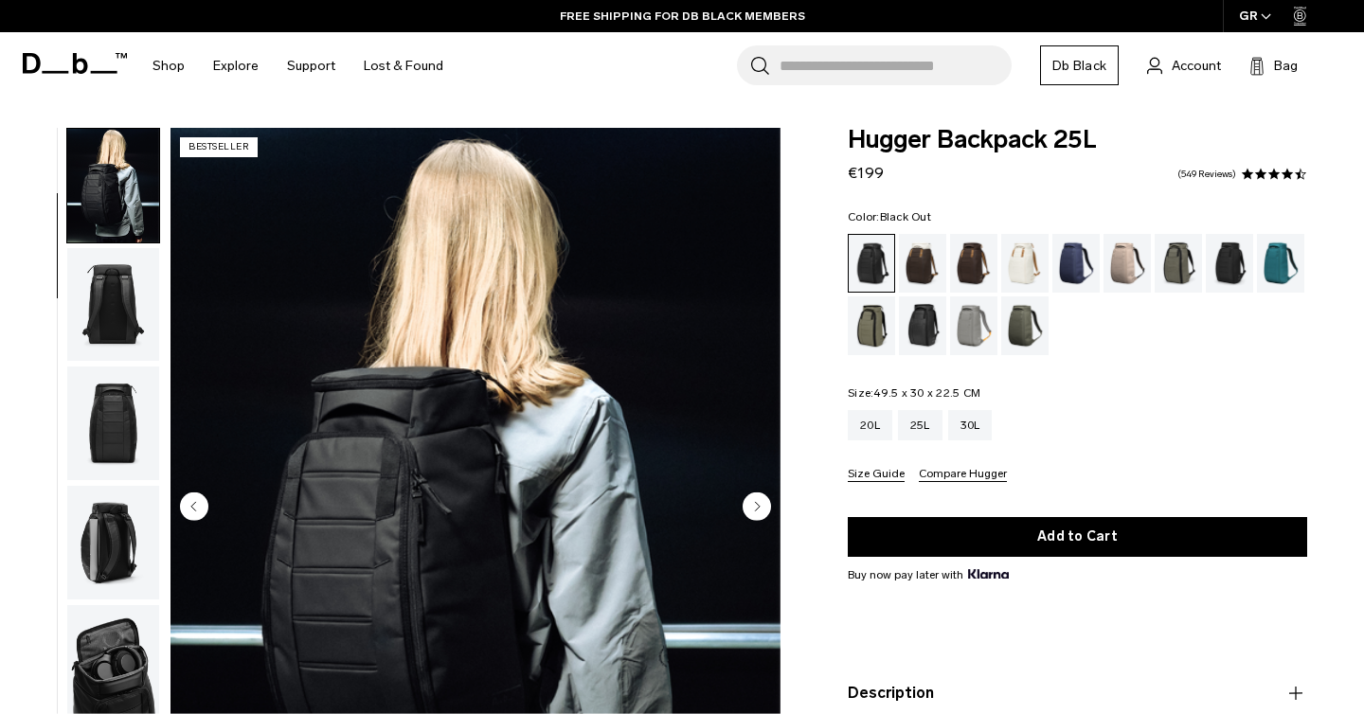
click at [101, 280] on img "button" at bounding box center [113, 305] width 92 height 114
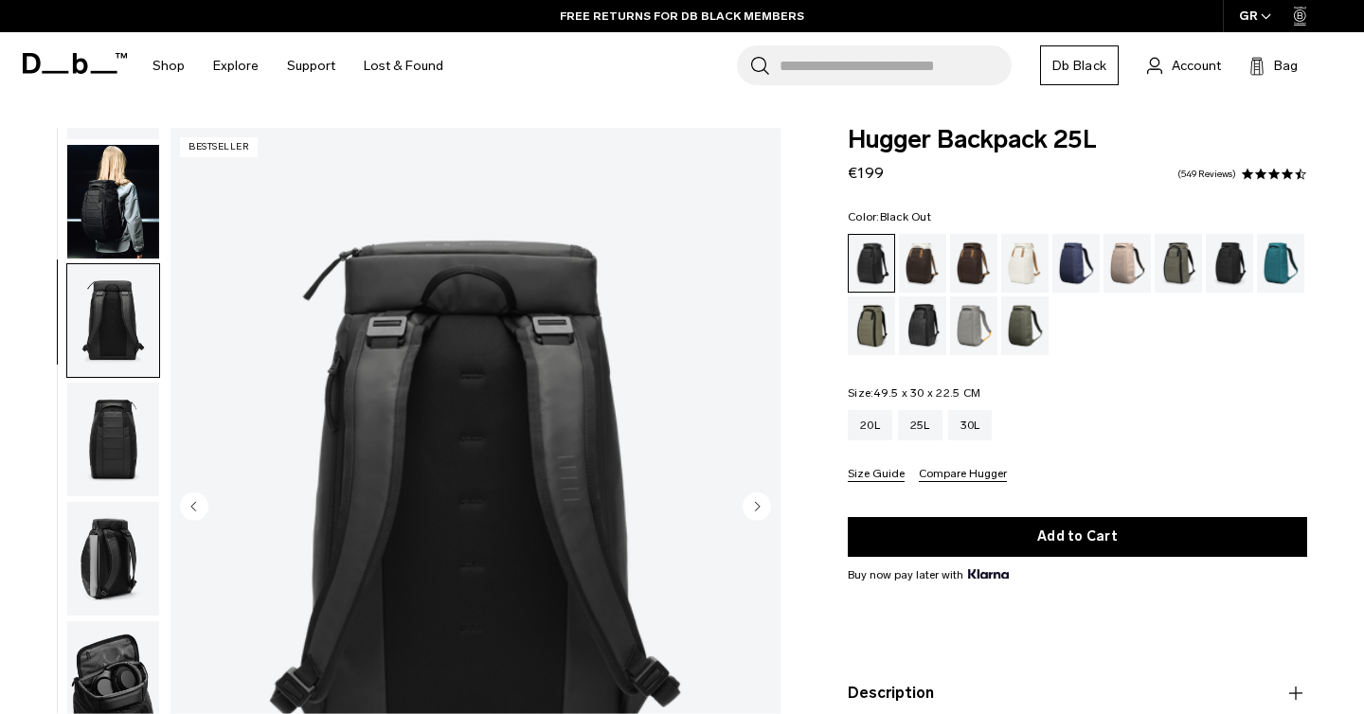
click at [142, 246] on img "button" at bounding box center [113, 202] width 92 height 114
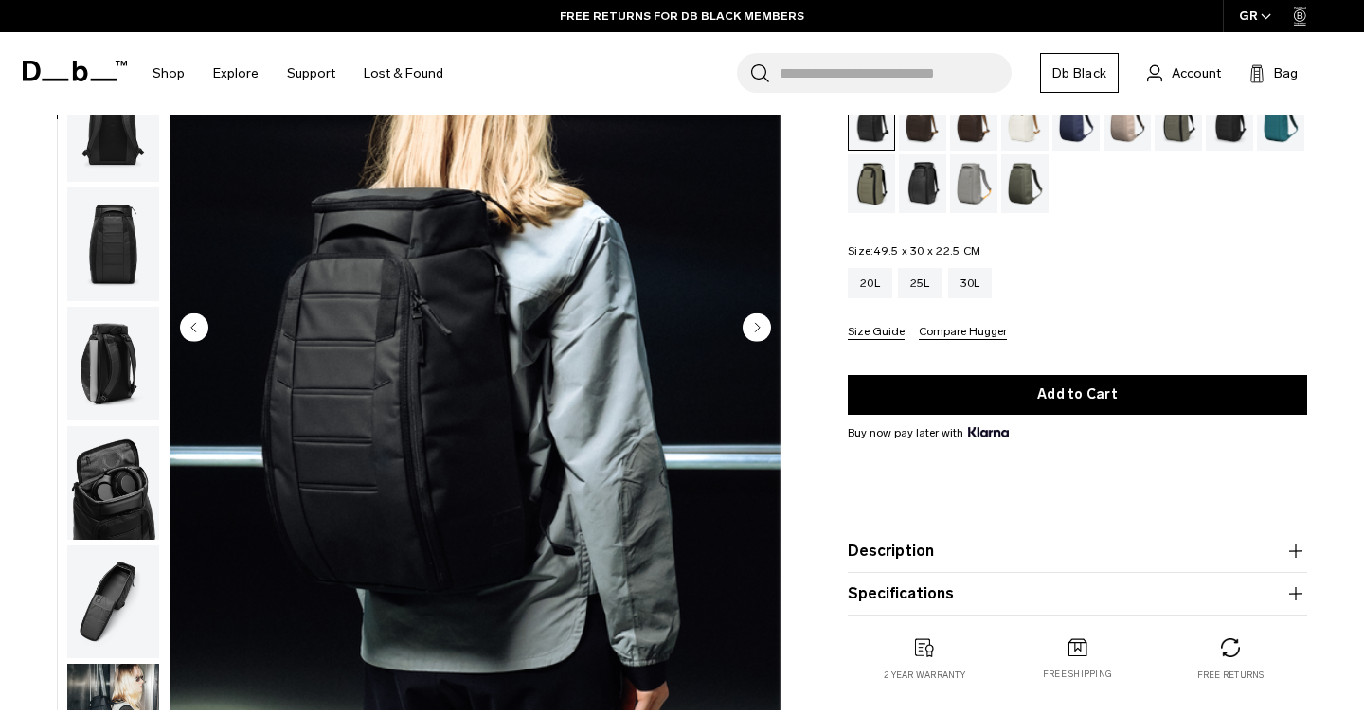
scroll to position [181, 0]
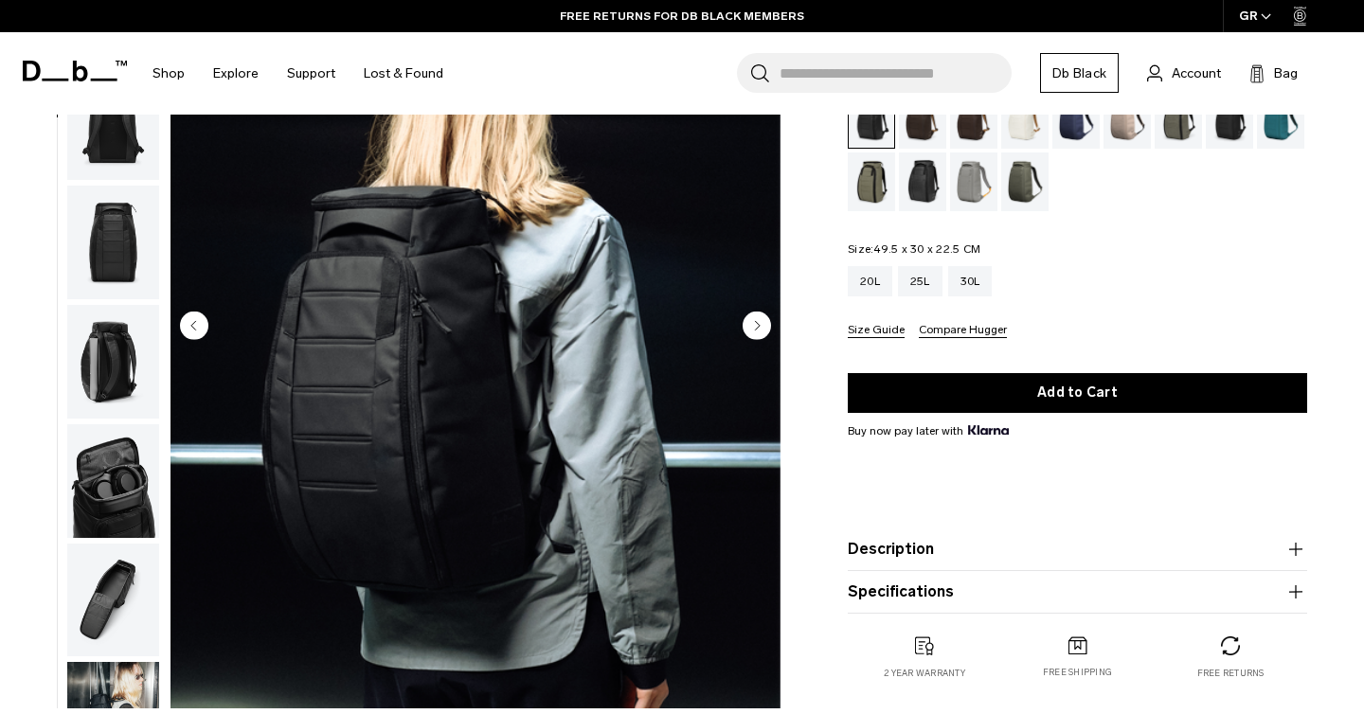
click at [758, 315] on circle "Next slide" at bounding box center [757, 326] width 28 height 28
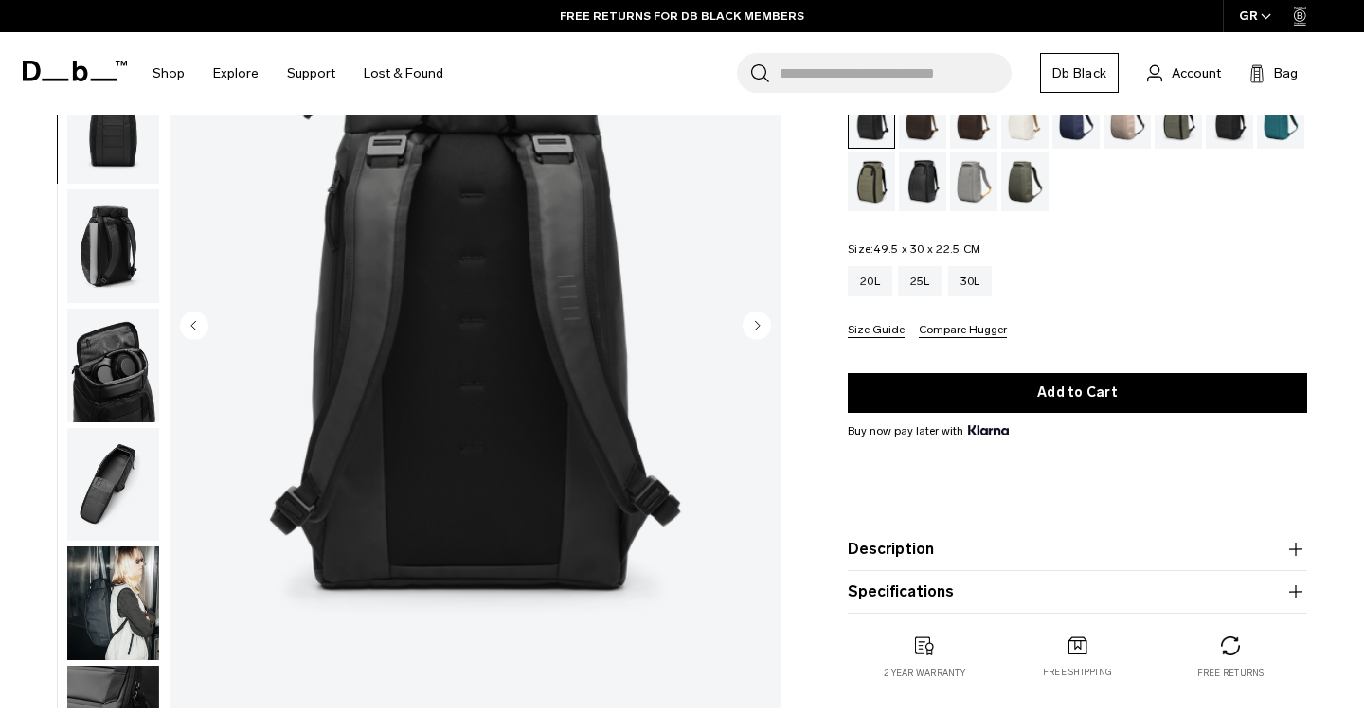
scroll to position [239, 0]
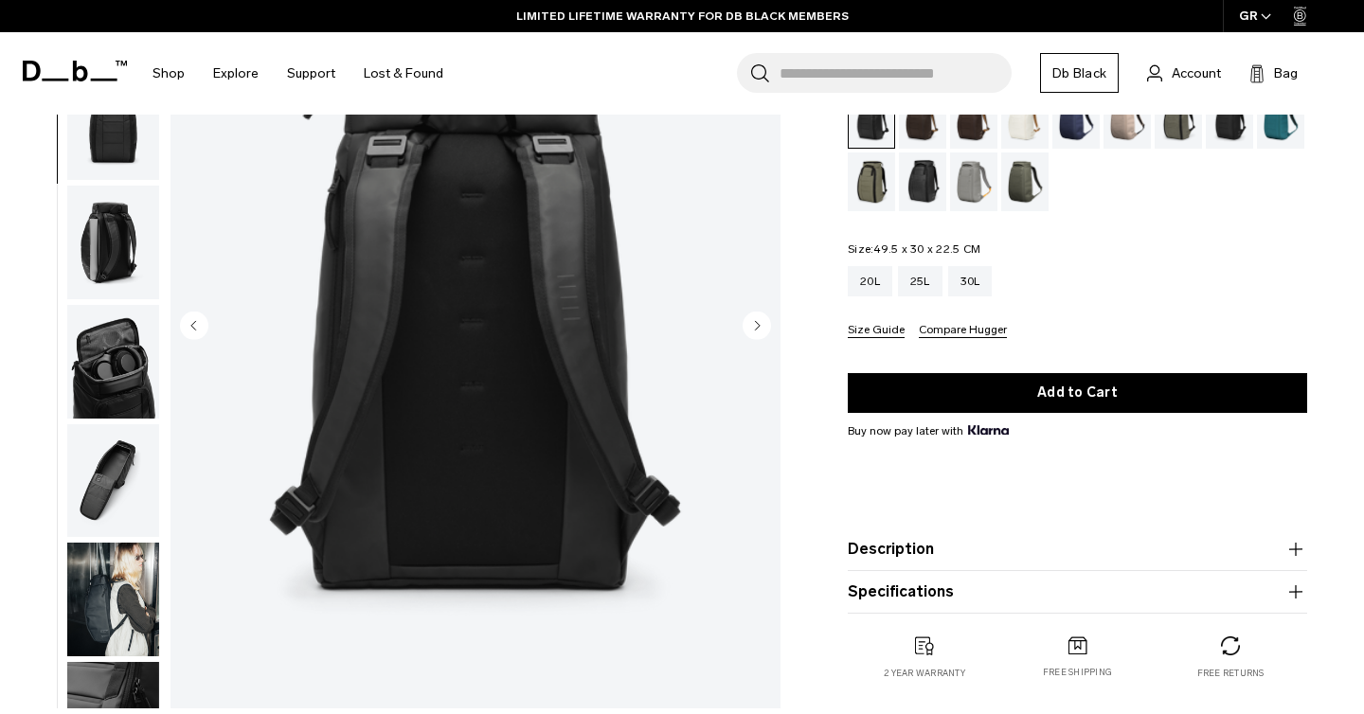
click at [758, 315] on circle "Next slide" at bounding box center [757, 326] width 28 height 28
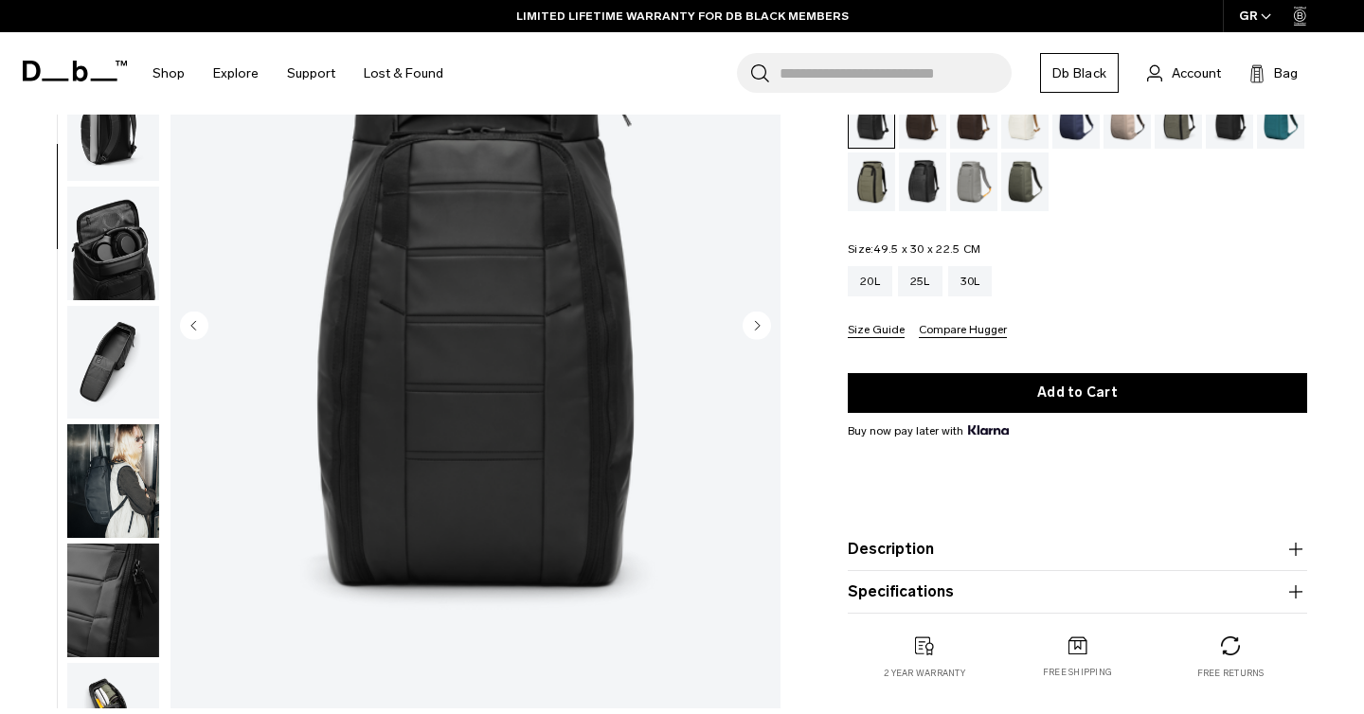
click at [758, 315] on circle "Next slide" at bounding box center [757, 326] width 28 height 28
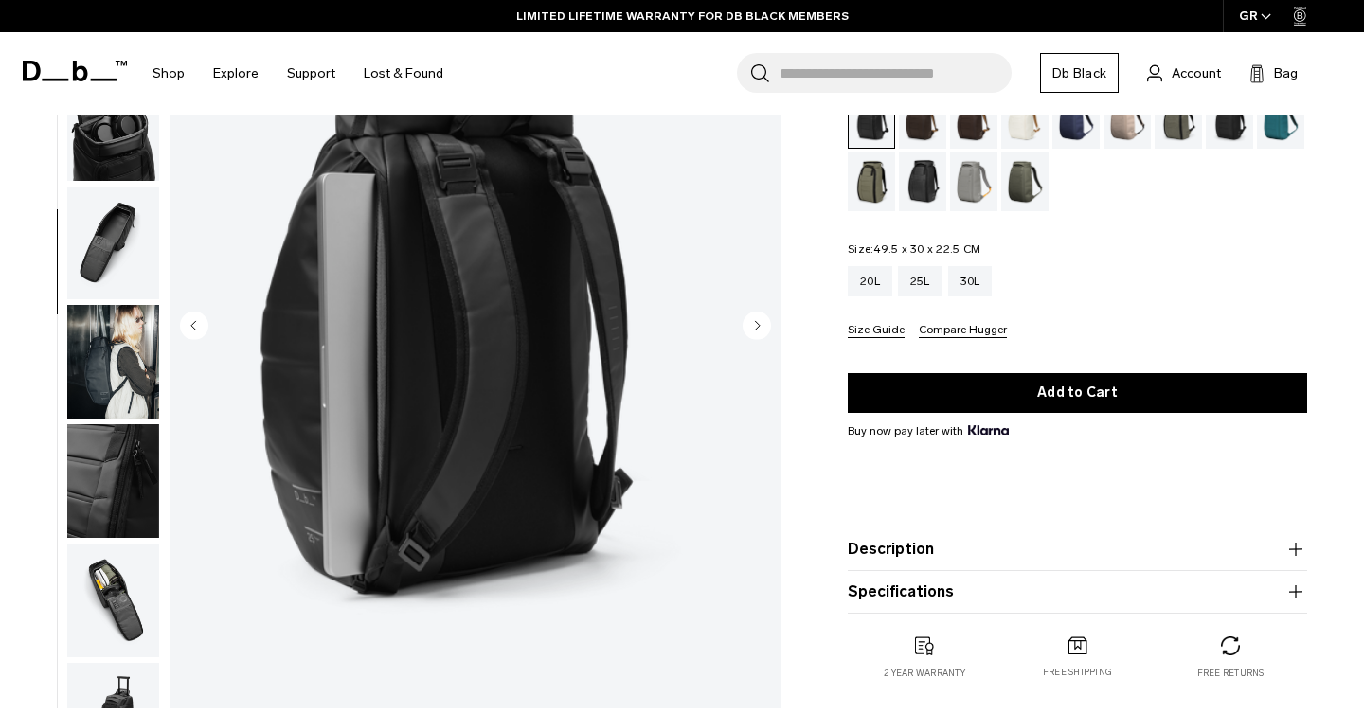
click at [758, 315] on circle "Next slide" at bounding box center [757, 326] width 28 height 28
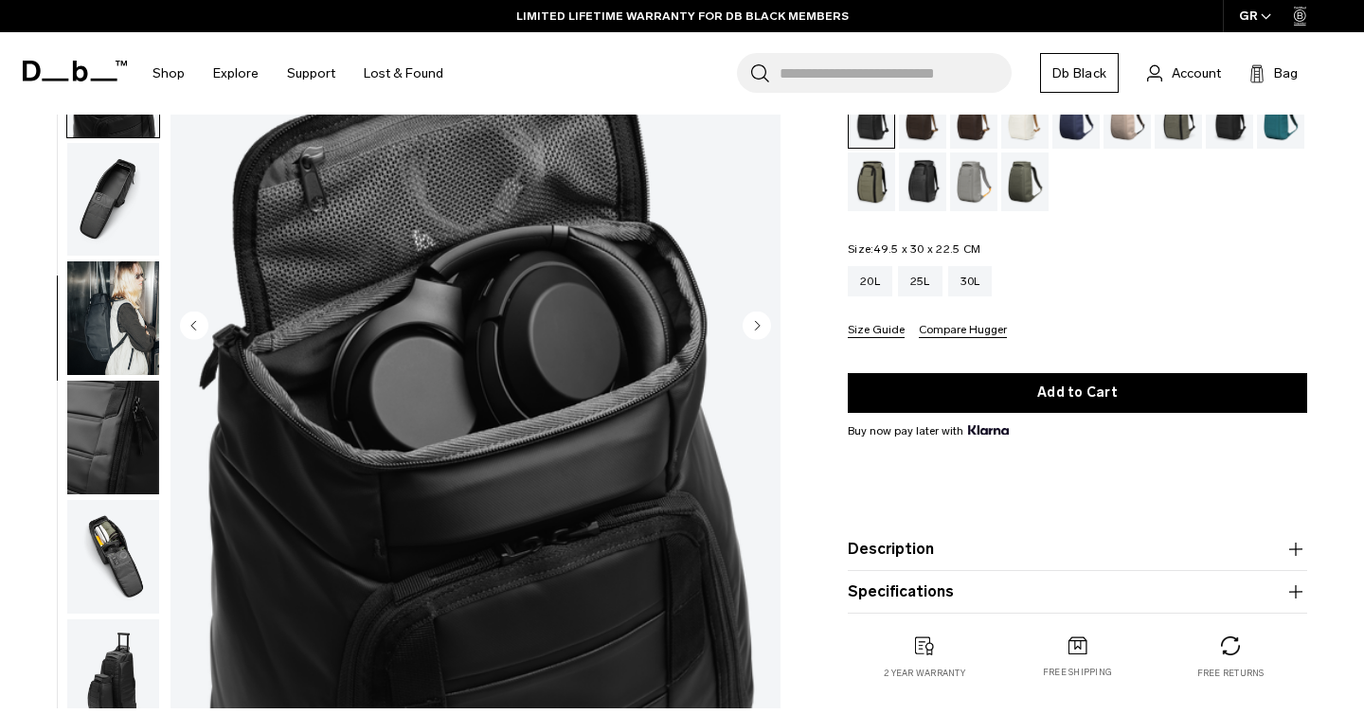
scroll to position [545, 0]
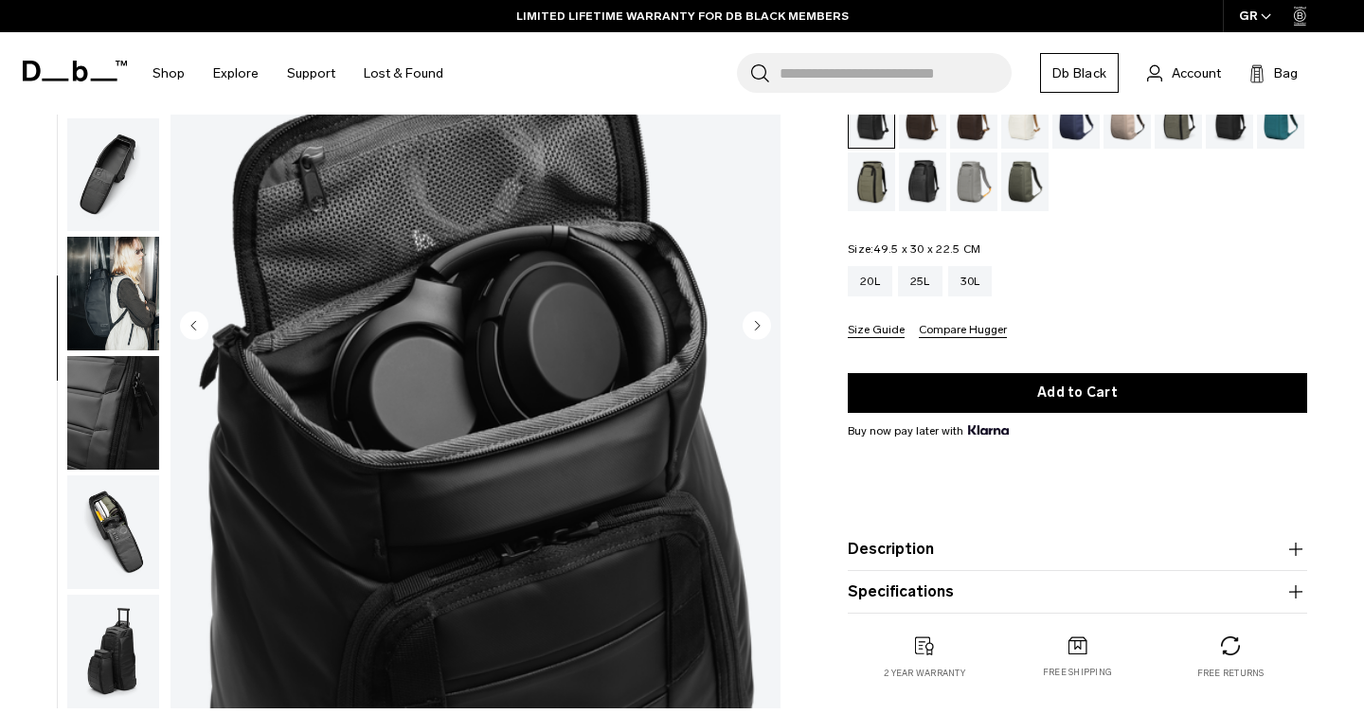
click at [758, 315] on circle "Next slide" at bounding box center [757, 326] width 28 height 28
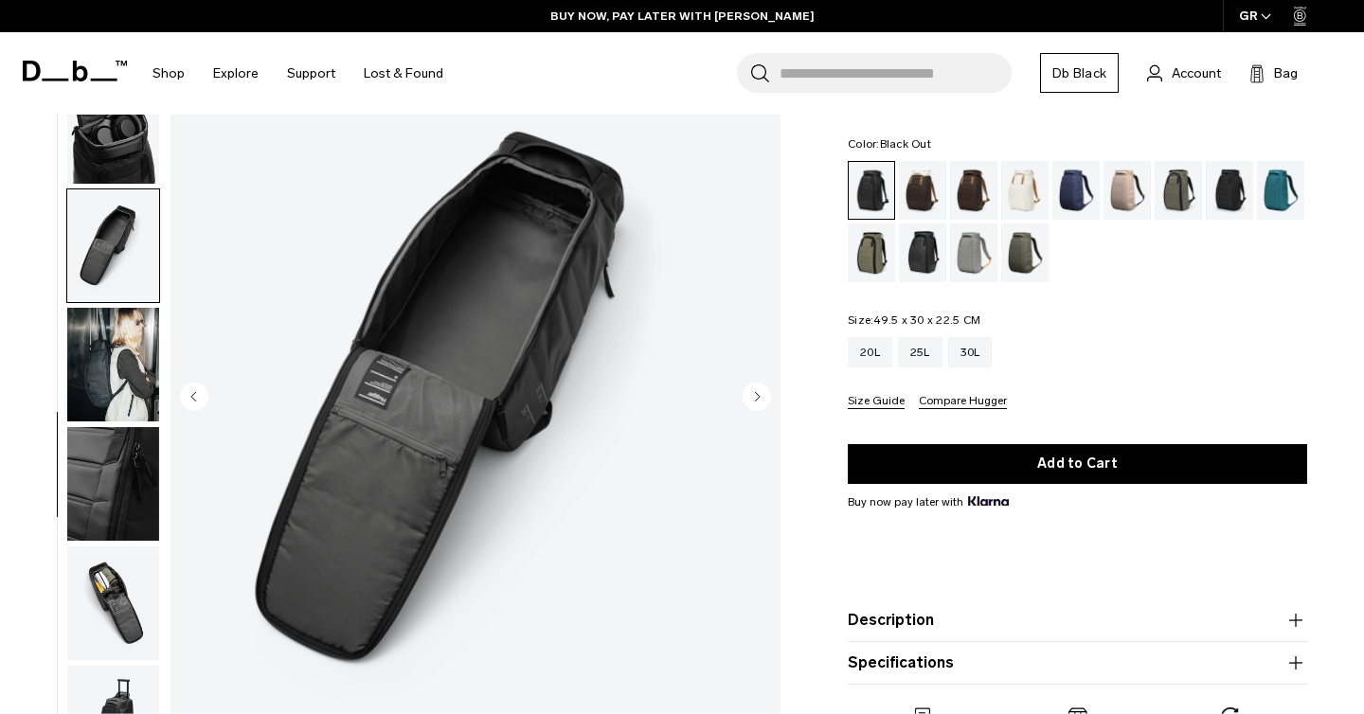
scroll to position [102, 0]
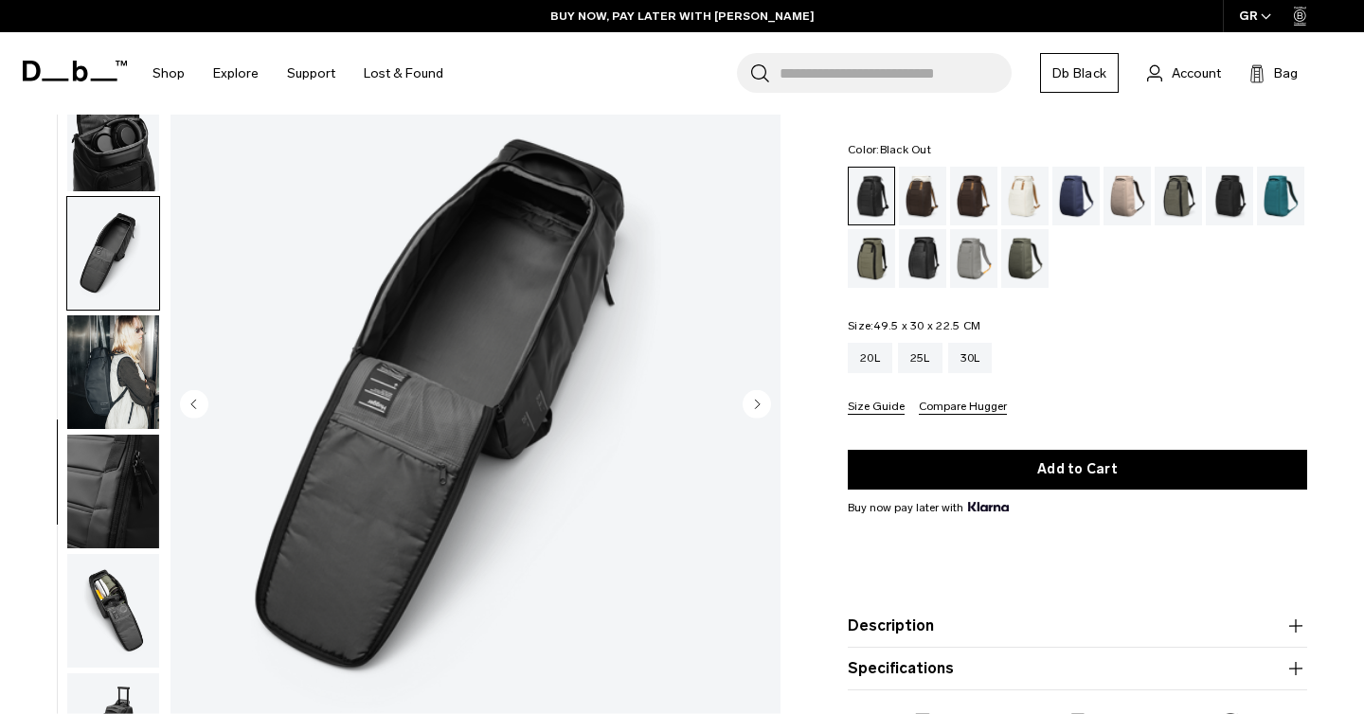
click at [758, 402] on circle "Next slide" at bounding box center [757, 404] width 28 height 28
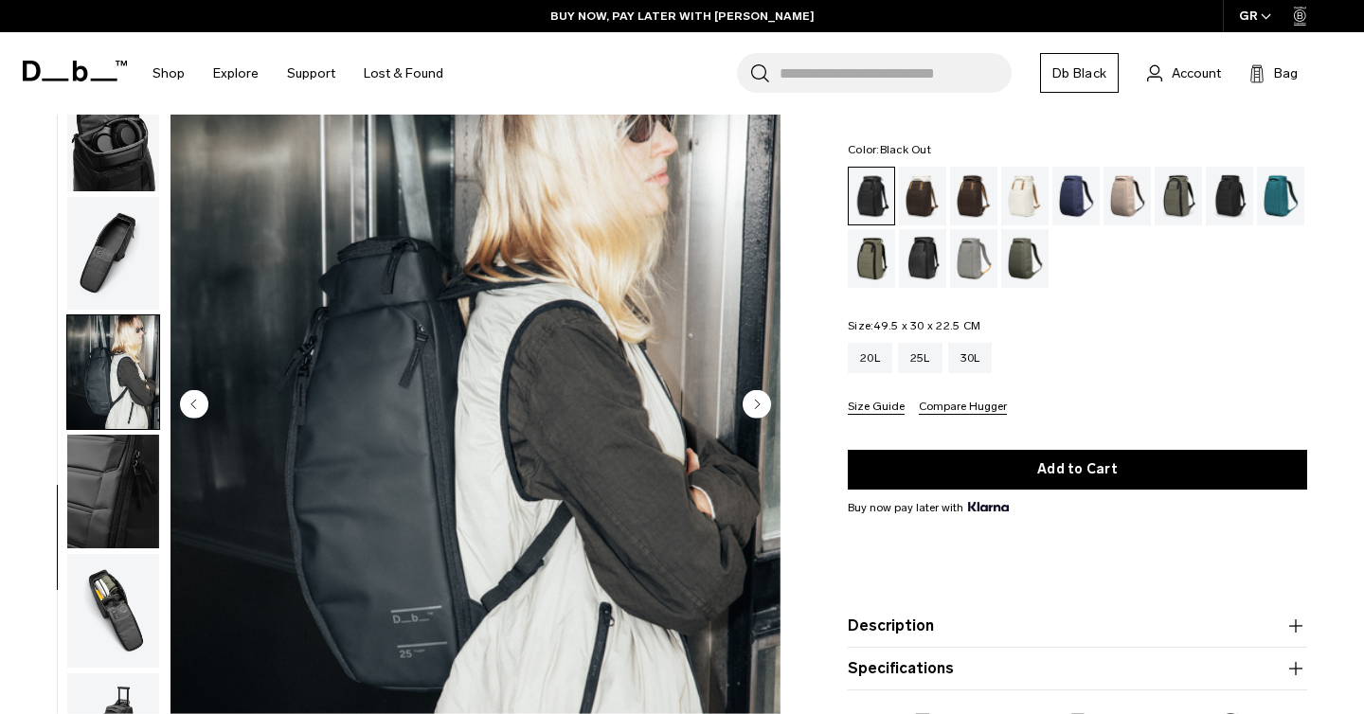
click at [758, 402] on circle "Next slide" at bounding box center [757, 404] width 28 height 28
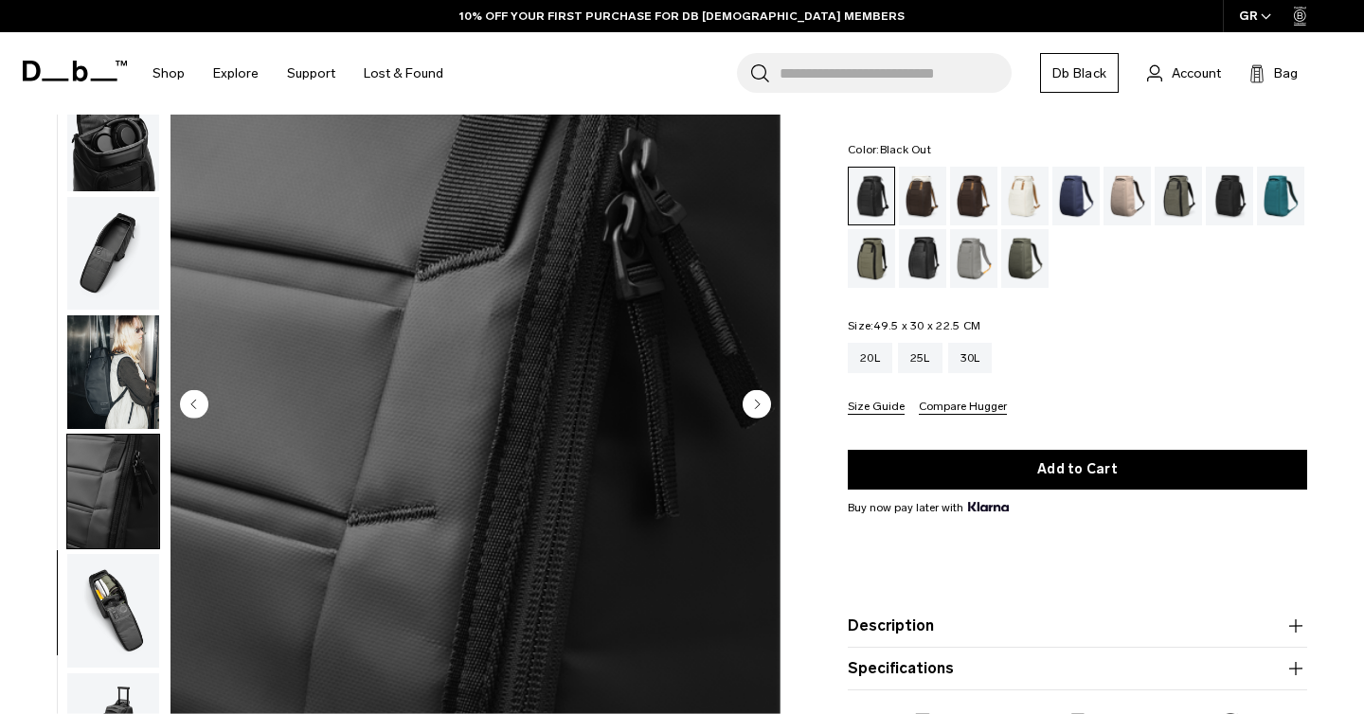
click at [758, 402] on circle "Next slide" at bounding box center [757, 404] width 28 height 28
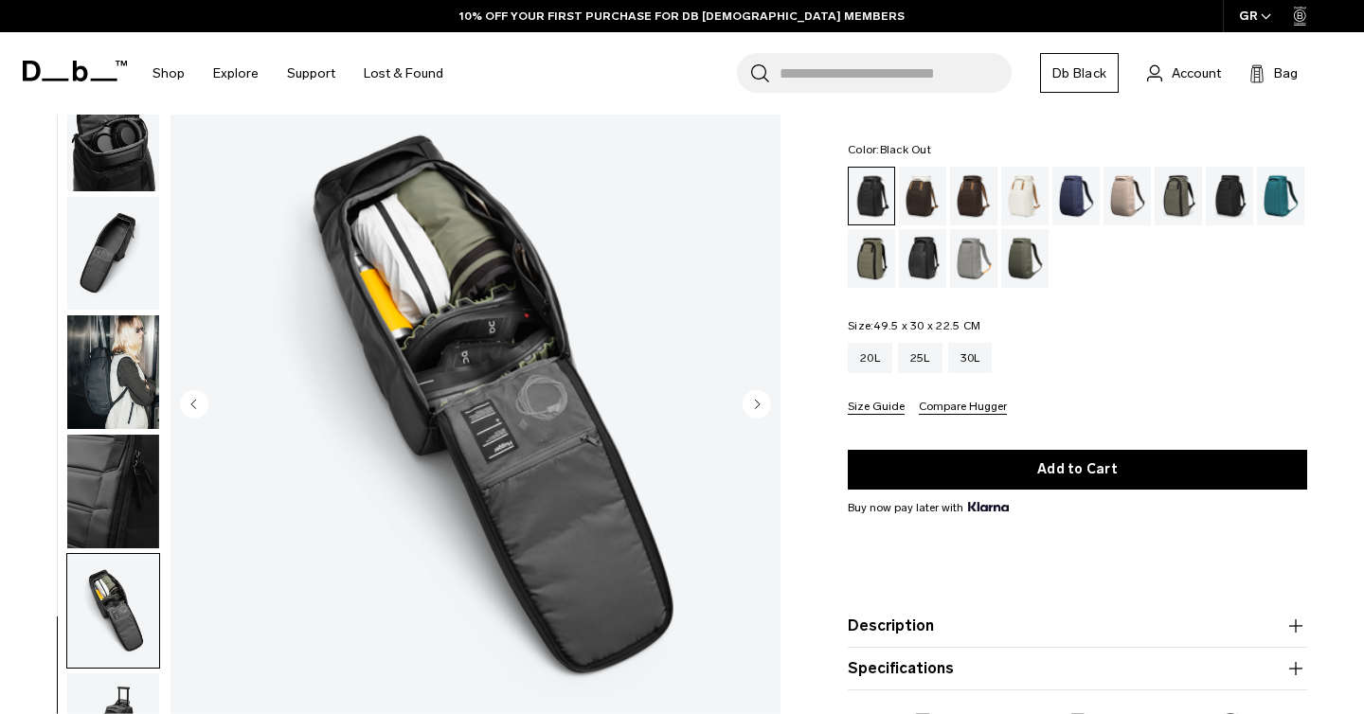
click at [758, 402] on circle "Next slide" at bounding box center [757, 404] width 28 height 28
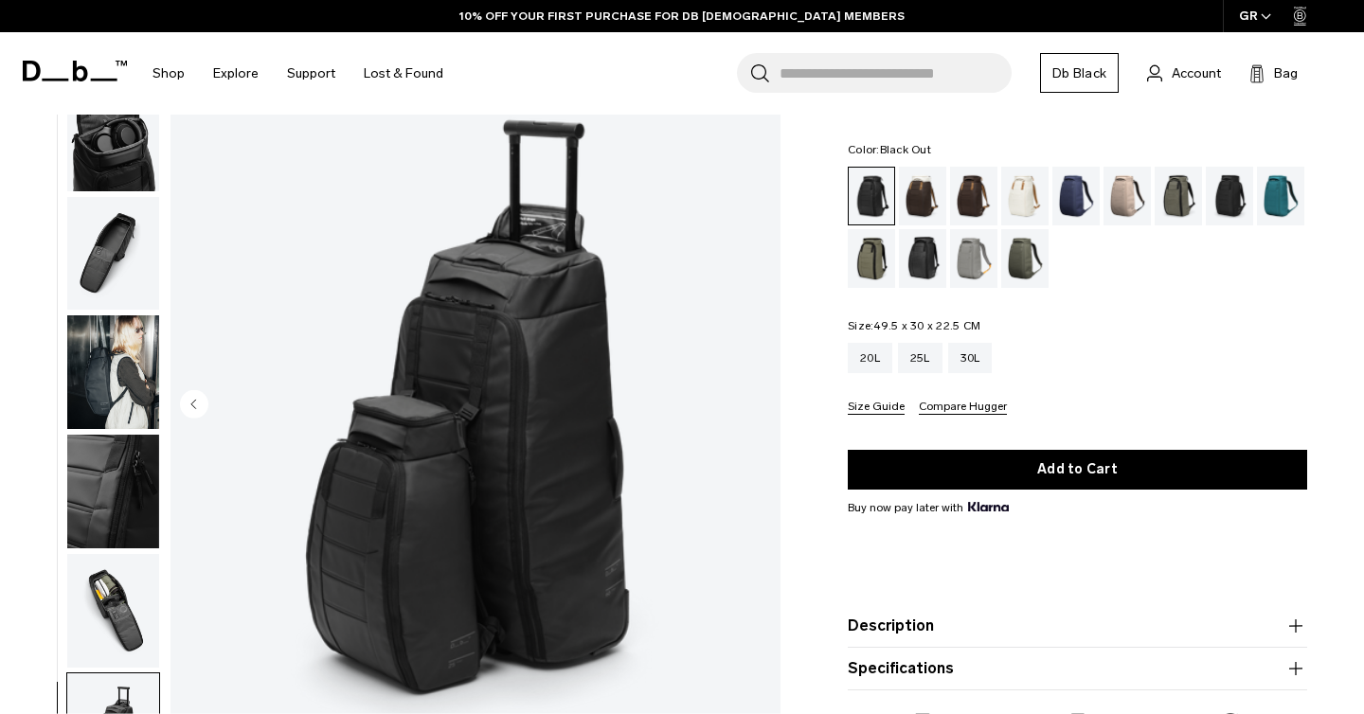
click at [758, 402] on img "11 / 11" at bounding box center [476, 407] width 610 height 762
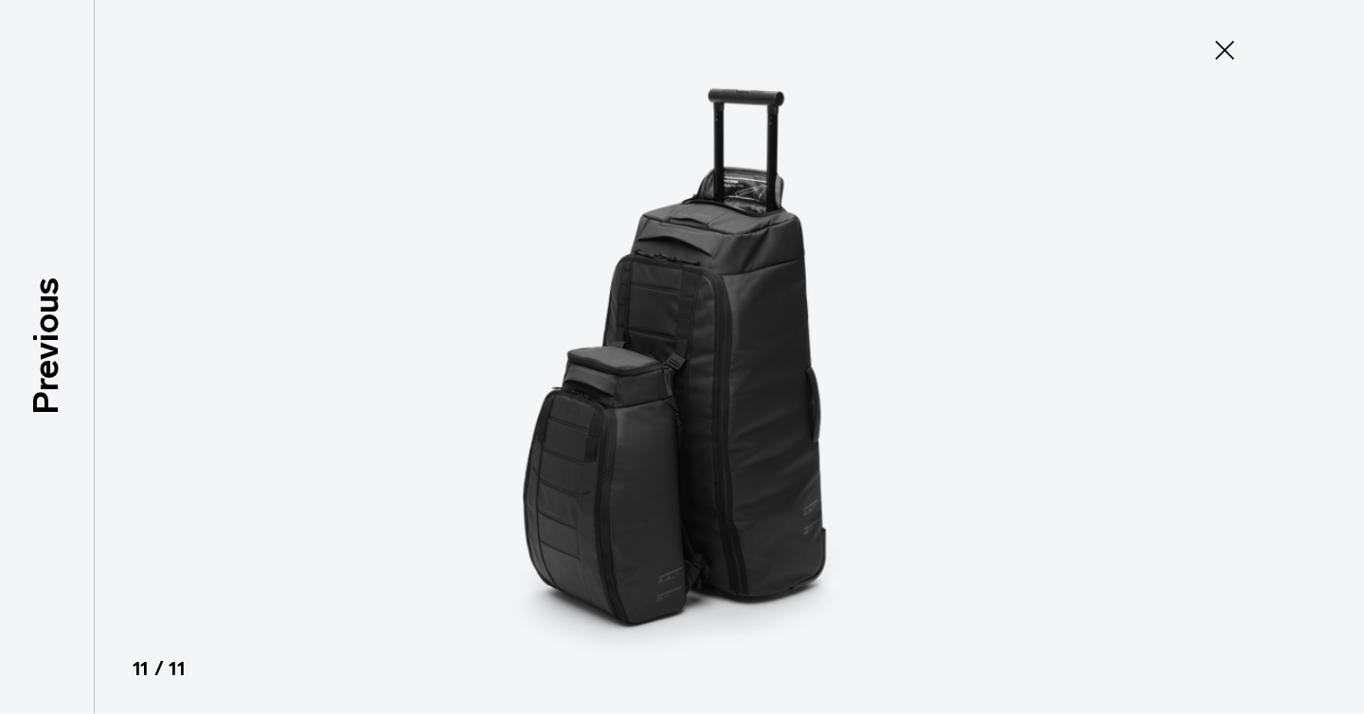
click at [1224, 47] on icon at bounding box center [1225, 50] width 30 height 30
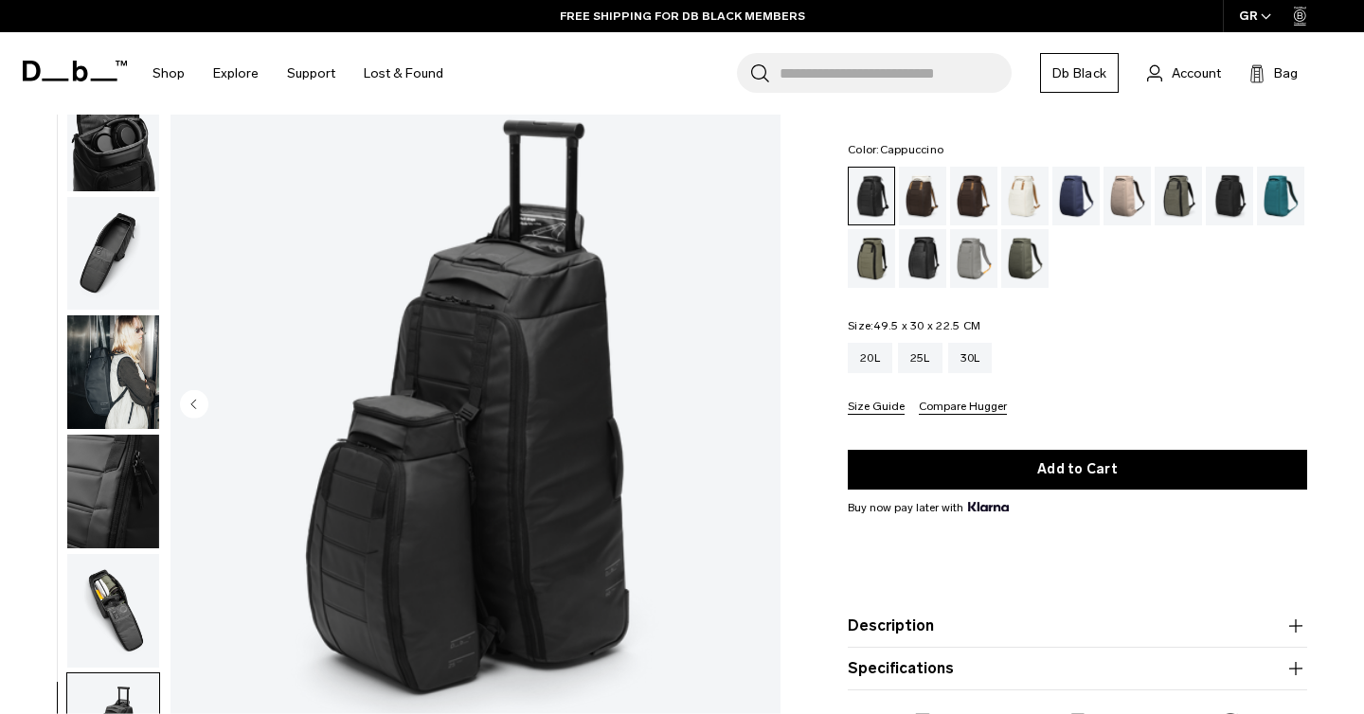
click at [919, 193] on div "Cappuccino" at bounding box center [923, 196] width 48 height 59
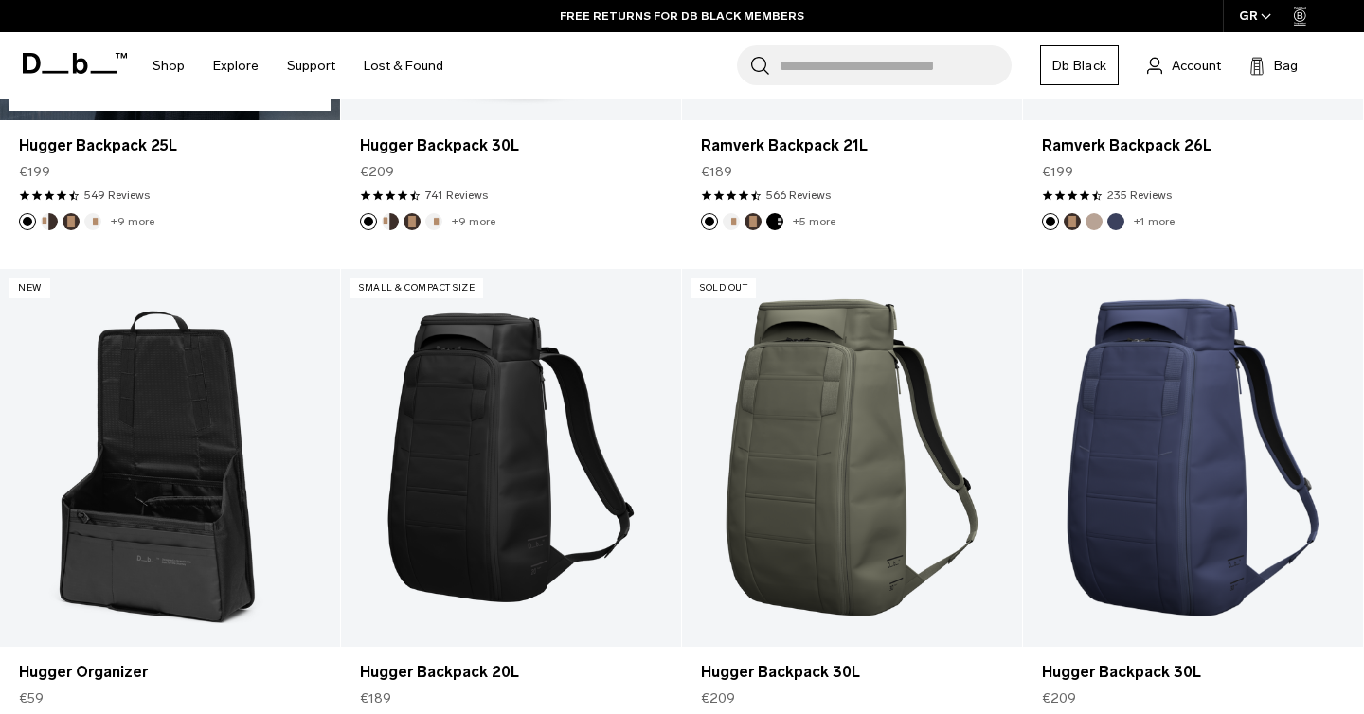
scroll to position [708, 0]
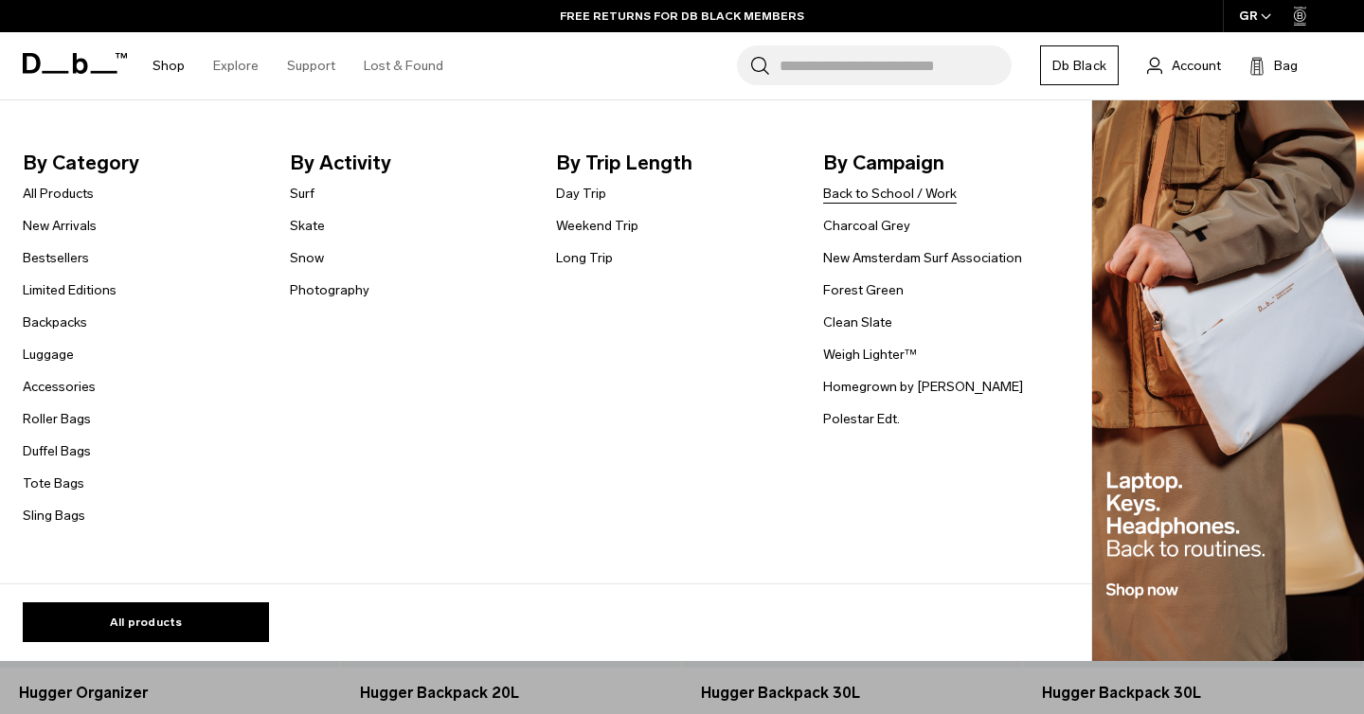
click at [926, 192] on link "Back to School / Work" at bounding box center [890, 194] width 134 height 20
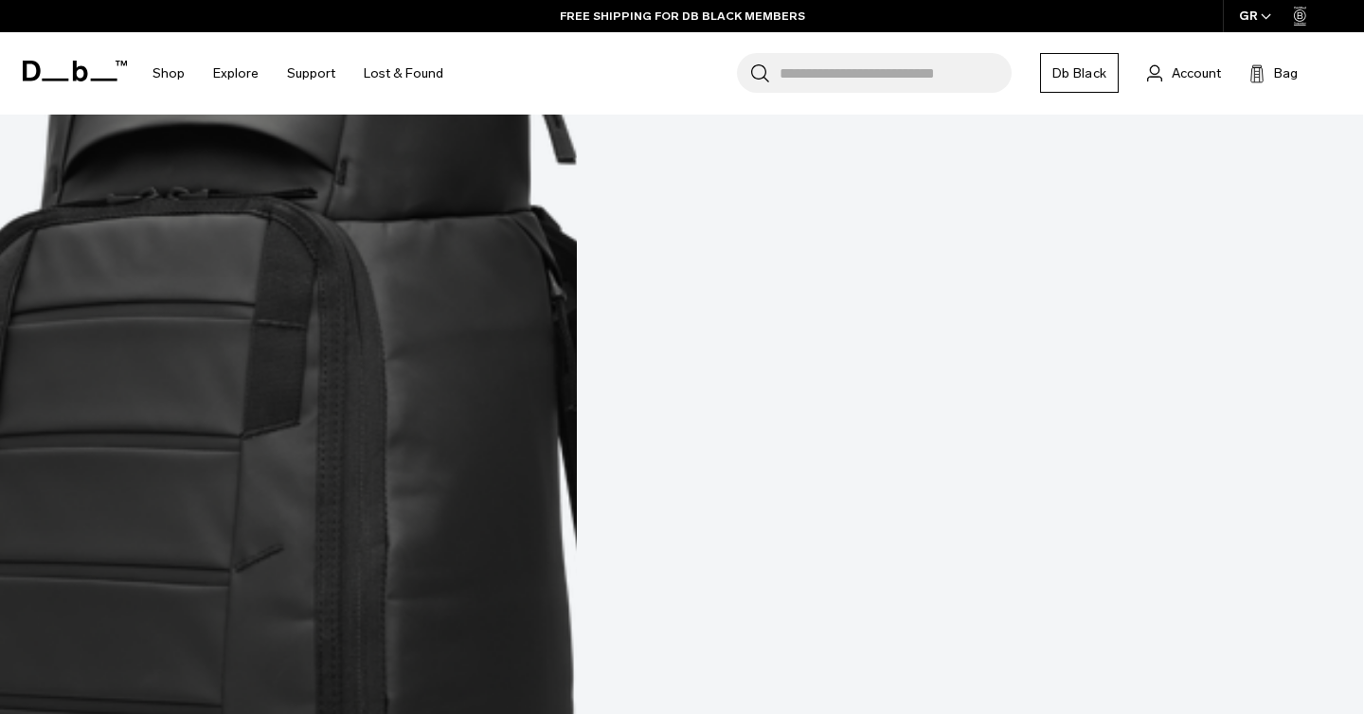
scroll to position [5871, 0]
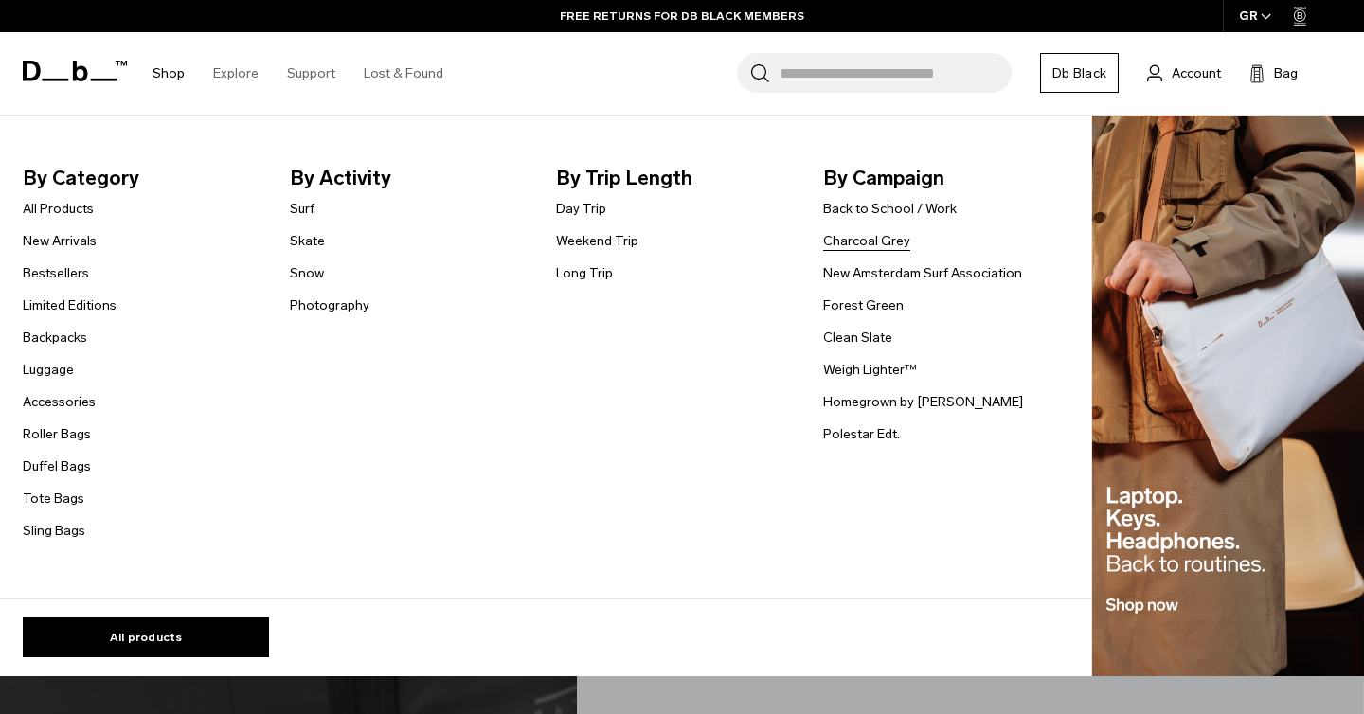
click at [896, 244] on link "Charcoal Grey" at bounding box center [866, 241] width 87 height 20
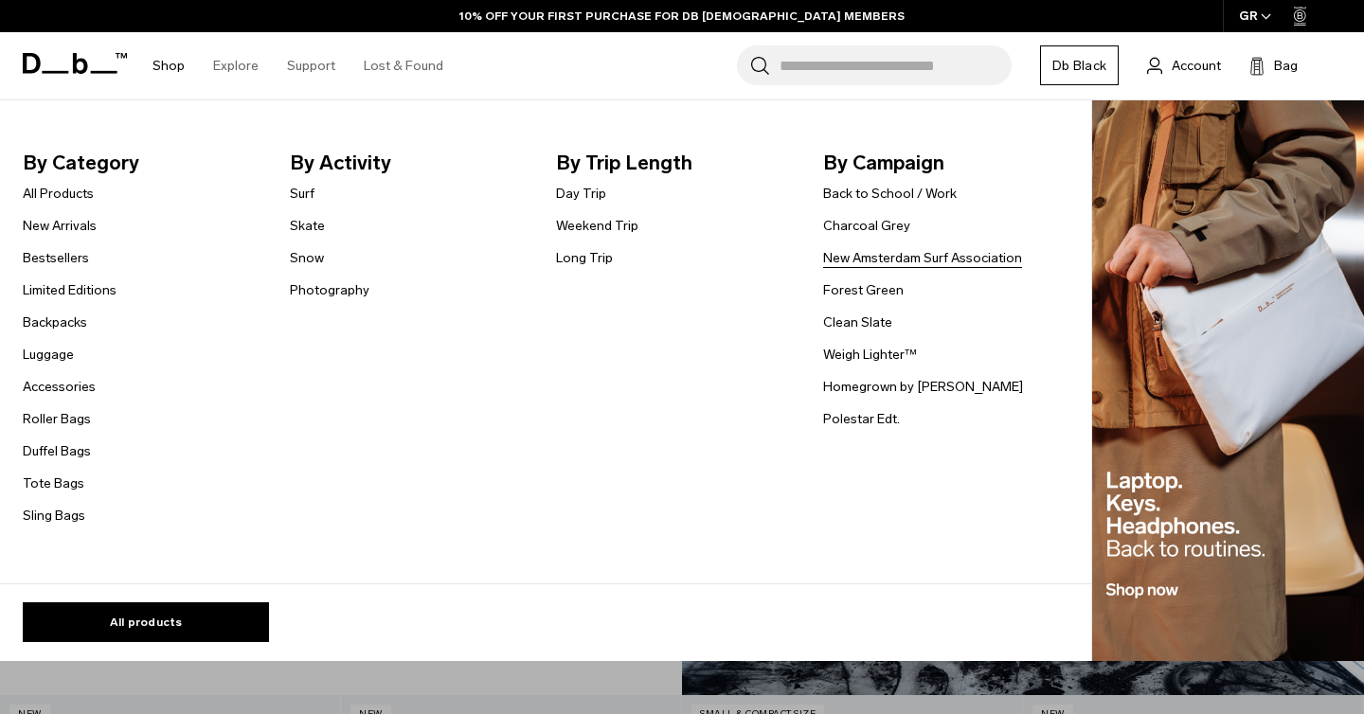
click at [896, 260] on link "New Amsterdam Surf Association" at bounding box center [922, 258] width 199 height 20
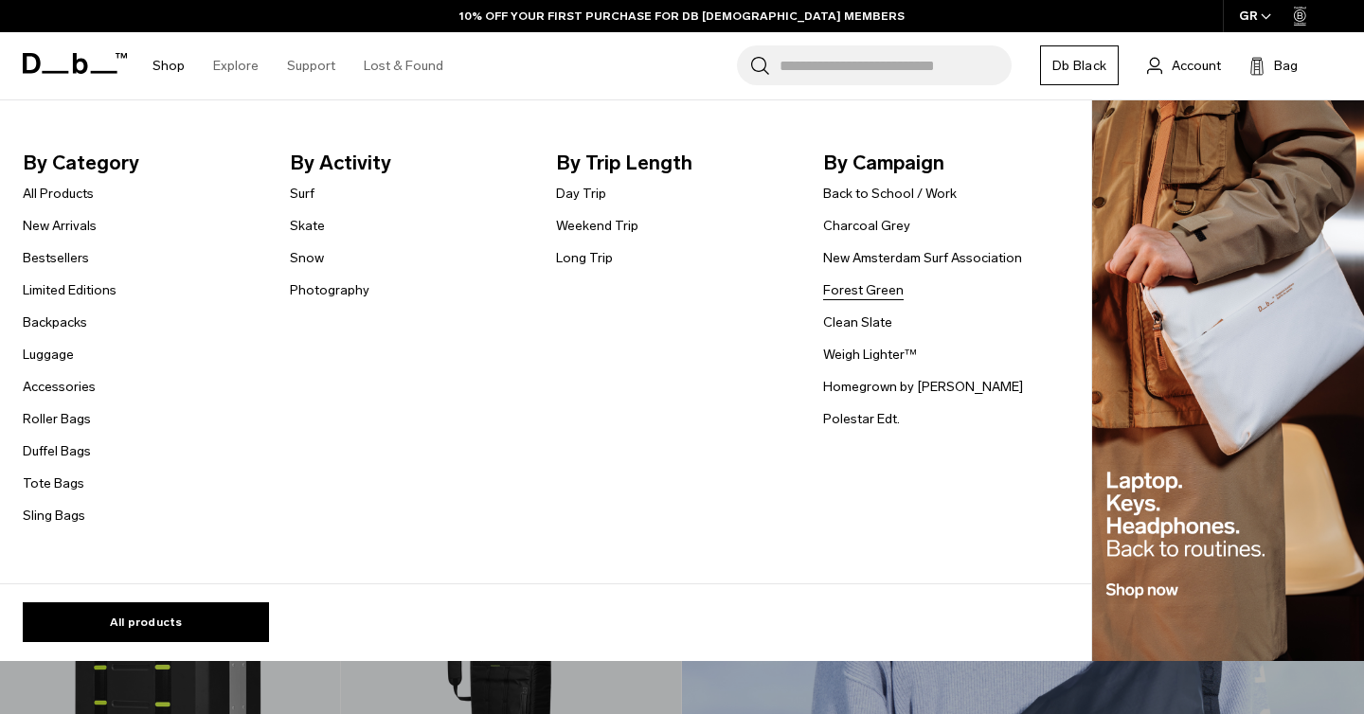
click at [862, 292] on link "Forest Green" at bounding box center [863, 290] width 81 height 20
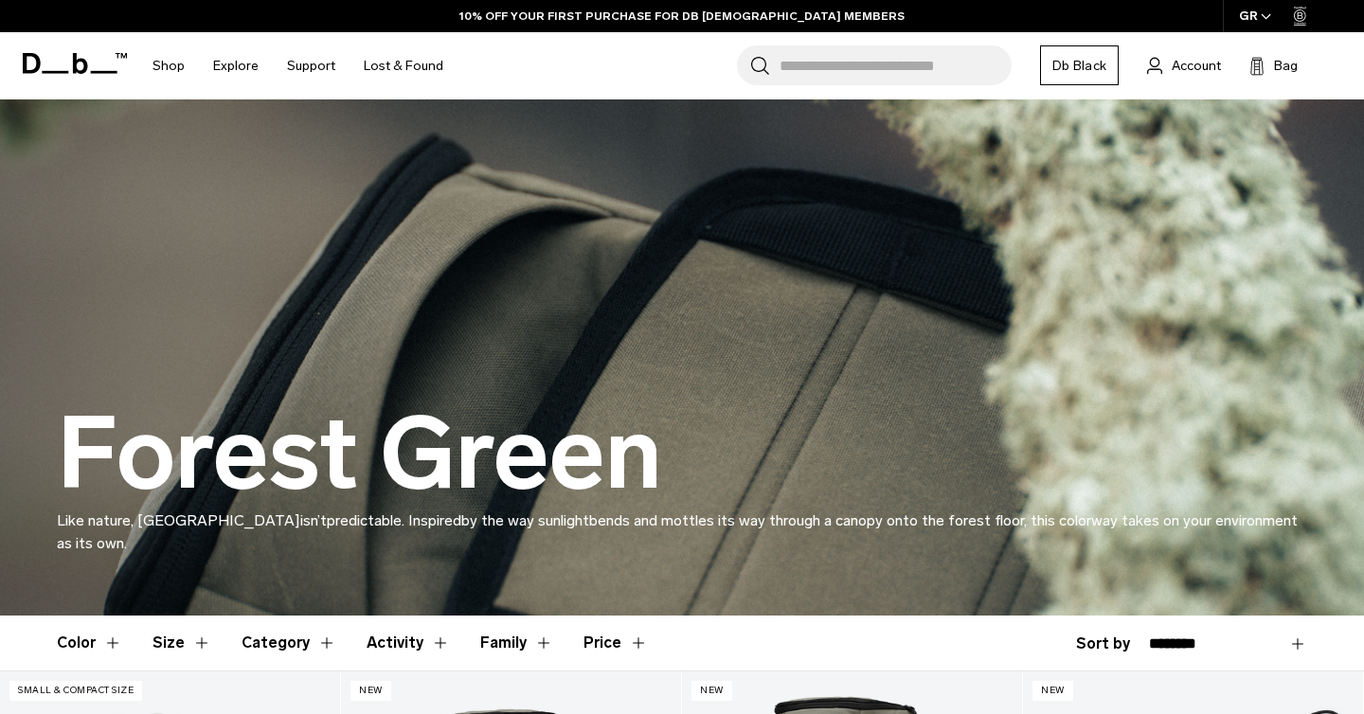
scroll to position [580, 0]
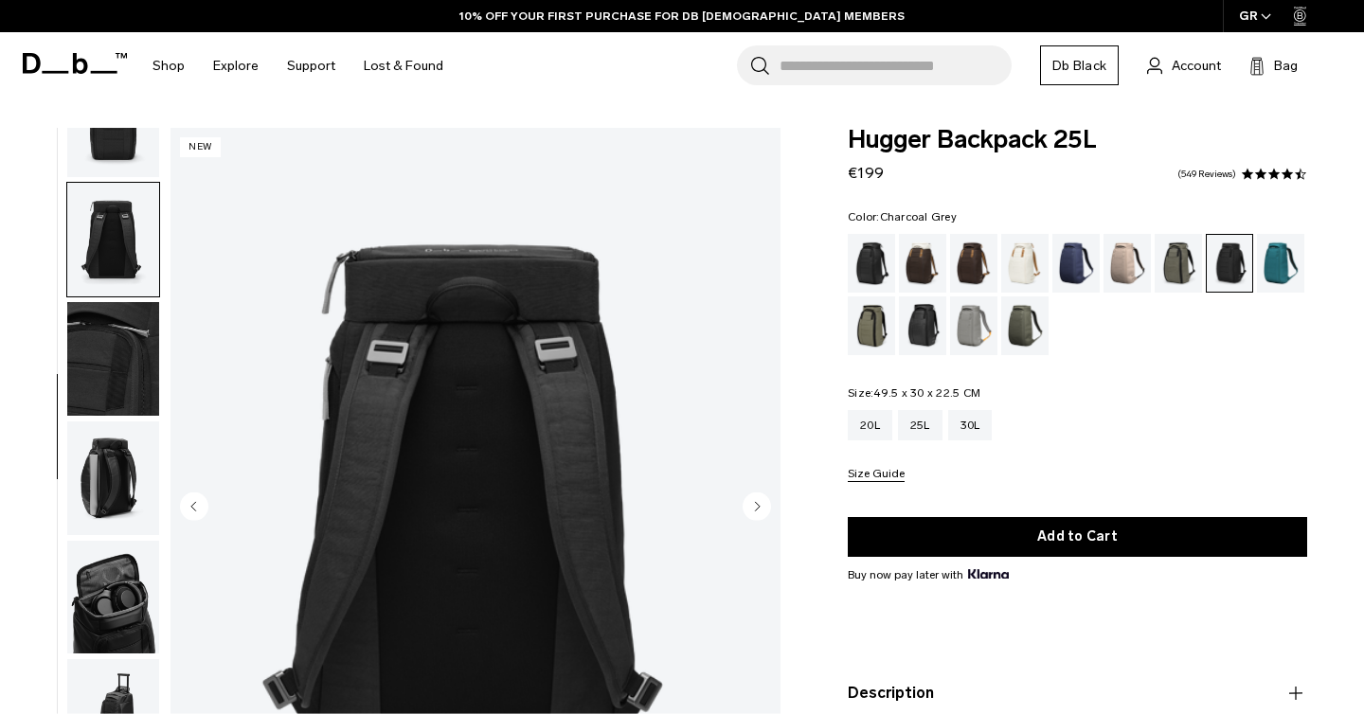
click at [759, 510] on circle "Next slide" at bounding box center [757, 507] width 28 height 28
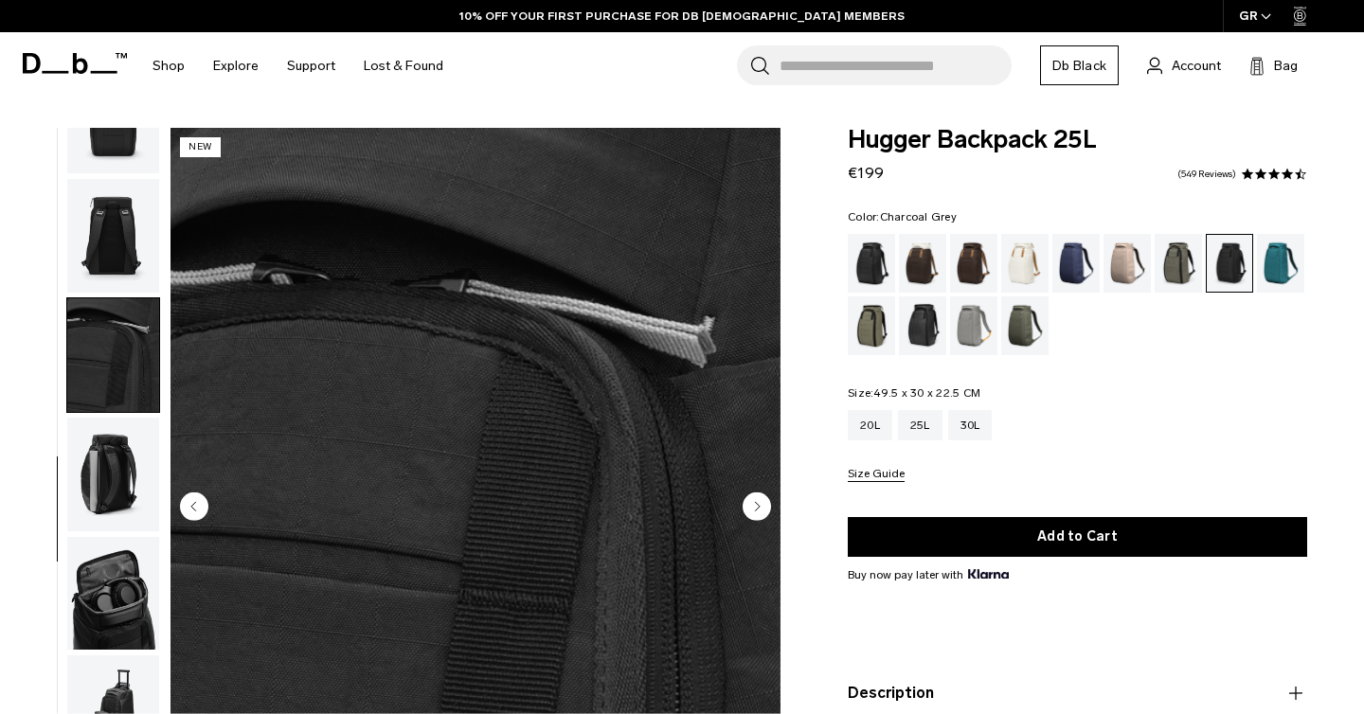
click at [759, 510] on circle "Next slide" at bounding box center [757, 507] width 28 height 28
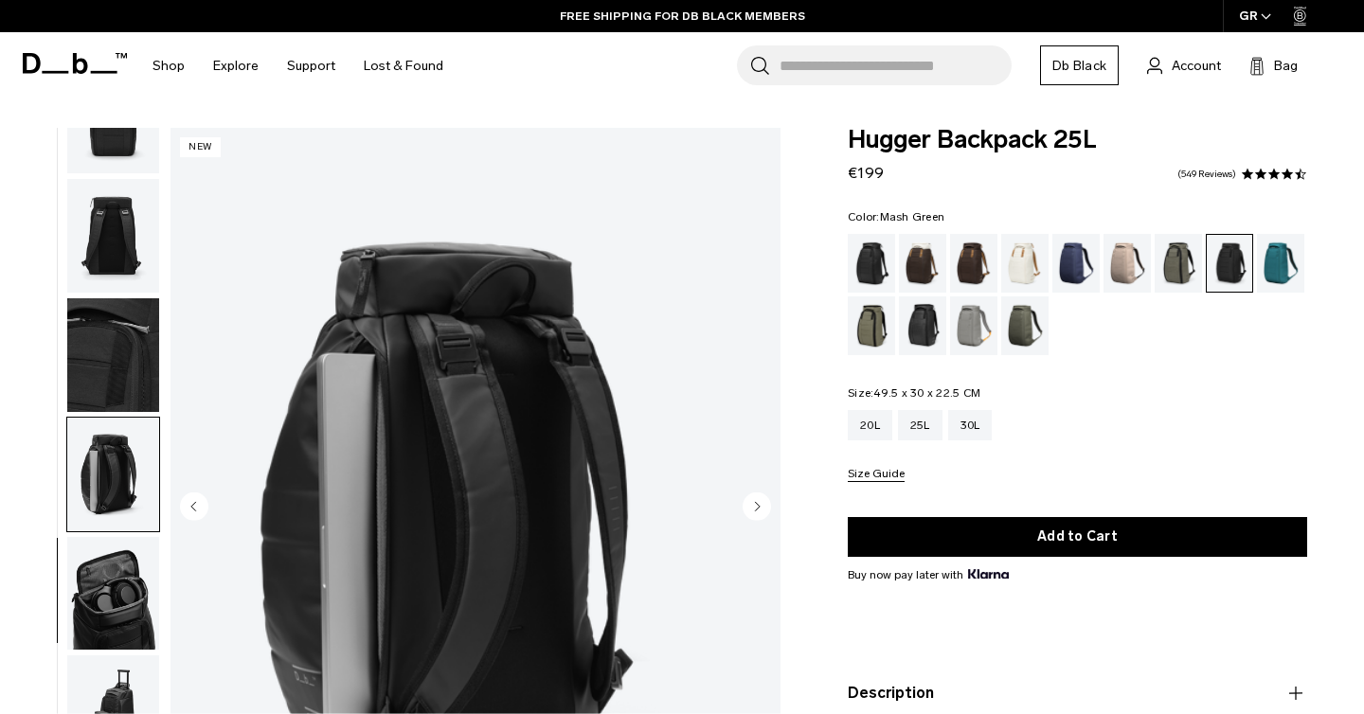
click at [865, 321] on div "Mash Green" at bounding box center [872, 326] width 48 height 59
